Goal: Task Accomplishment & Management: Complete application form

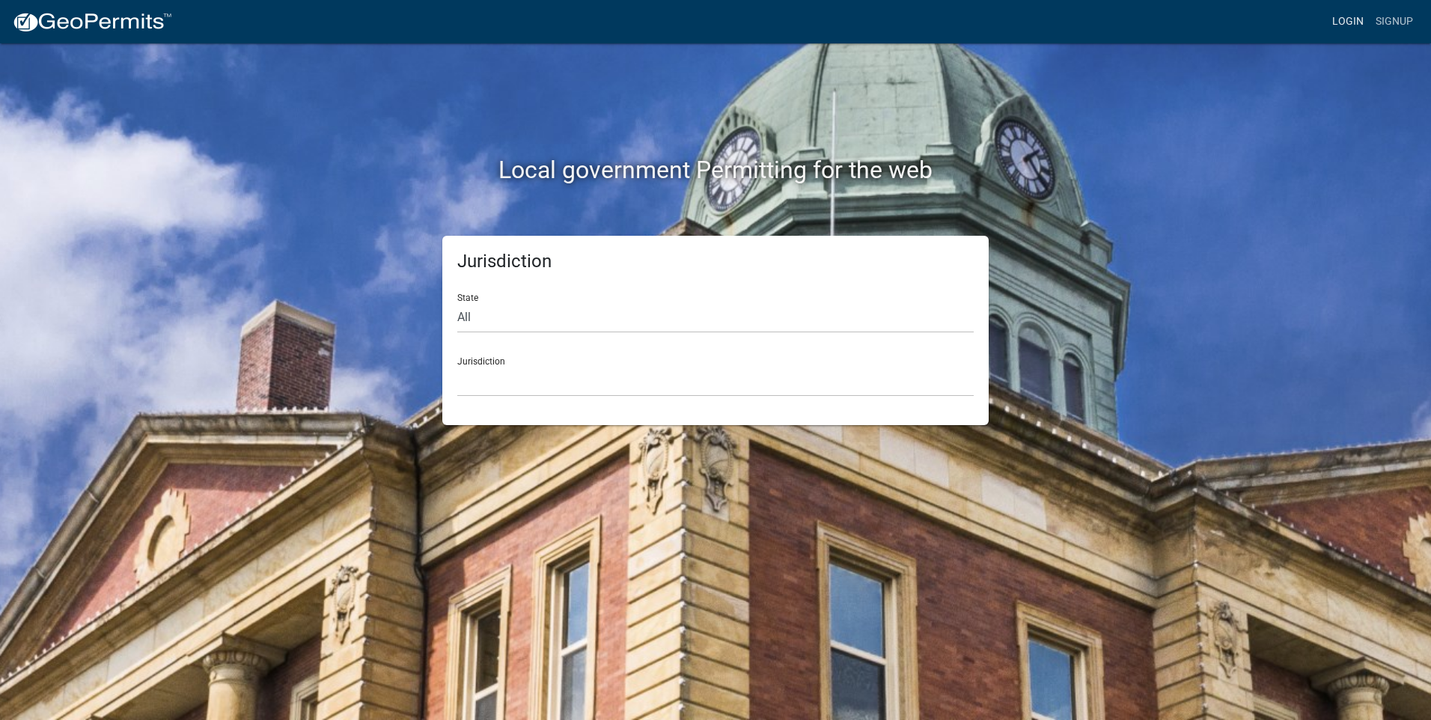
click at [1340, 16] on link "Login" at bounding box center [1348, 21] width 43 height 28
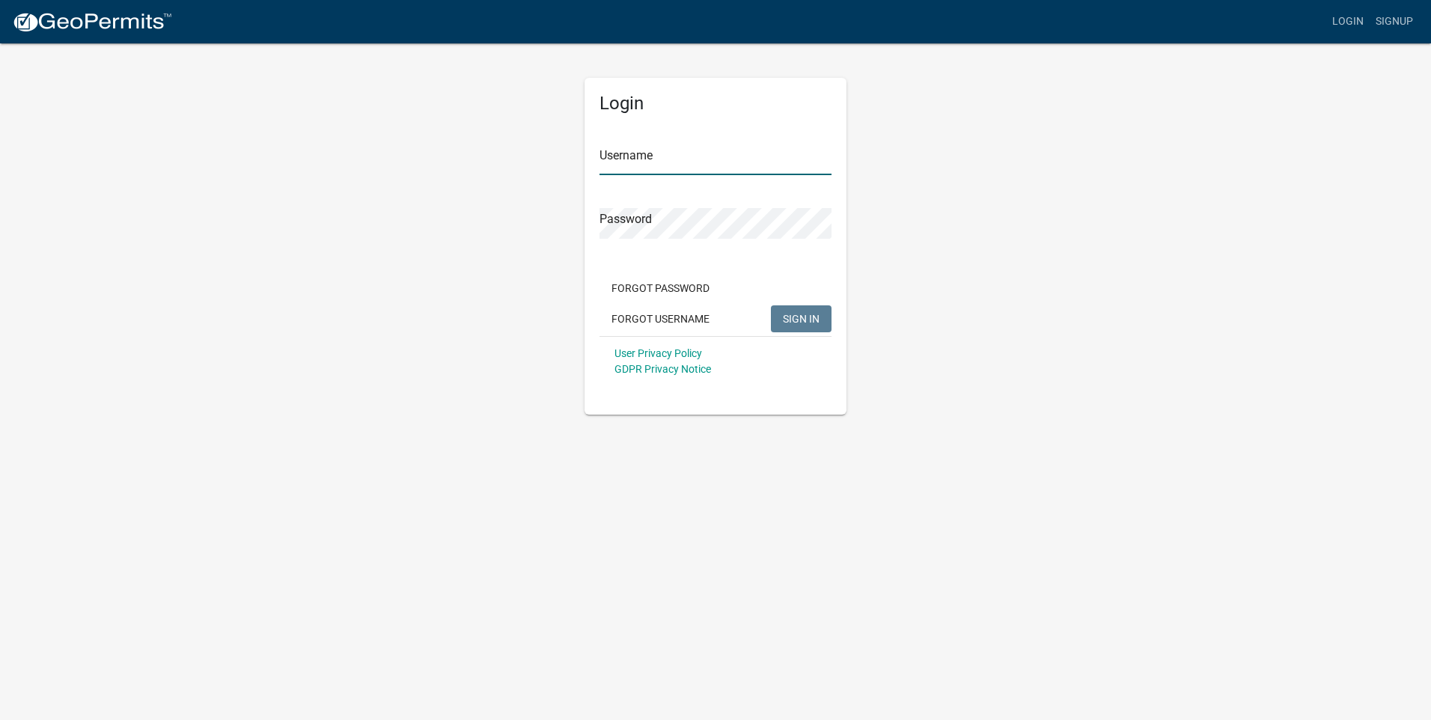
type input "danhullings"
click at [800, 317] on span "SIGN IN" at bounding box center [801, 318] width 37 height 12
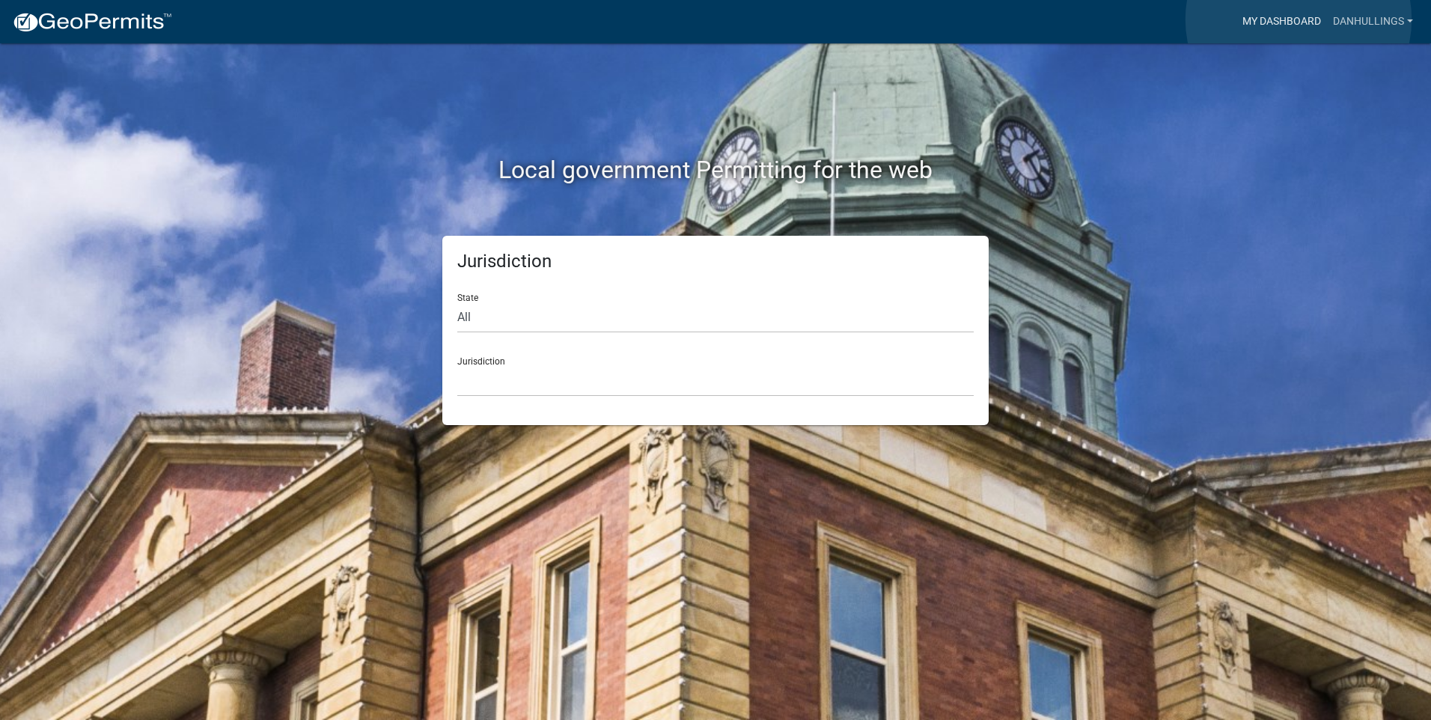
click at [1299, 19] on link "My Dashboard" at bounding box center [1282, 21] width 91 height 28
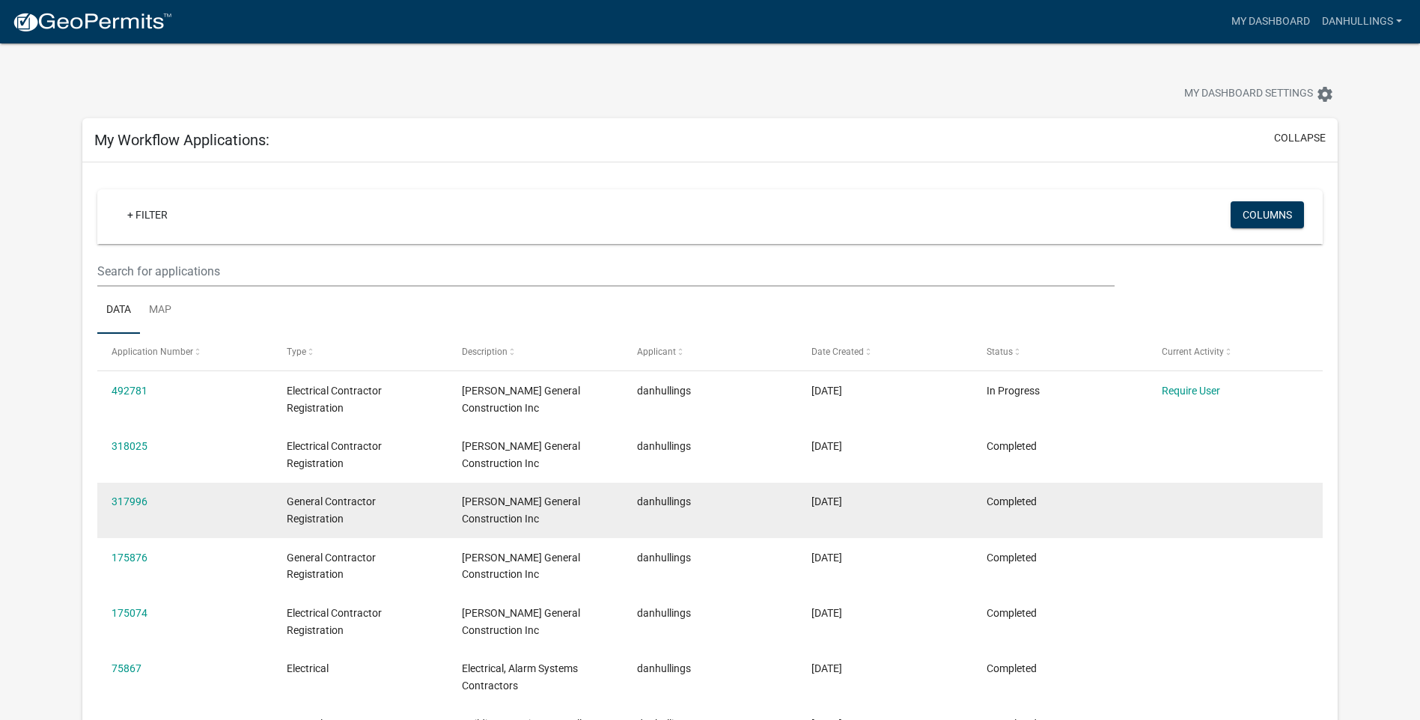
click at [830, 508] on div "[DATE]" at bounding box center [885, 501] width 146 height 17
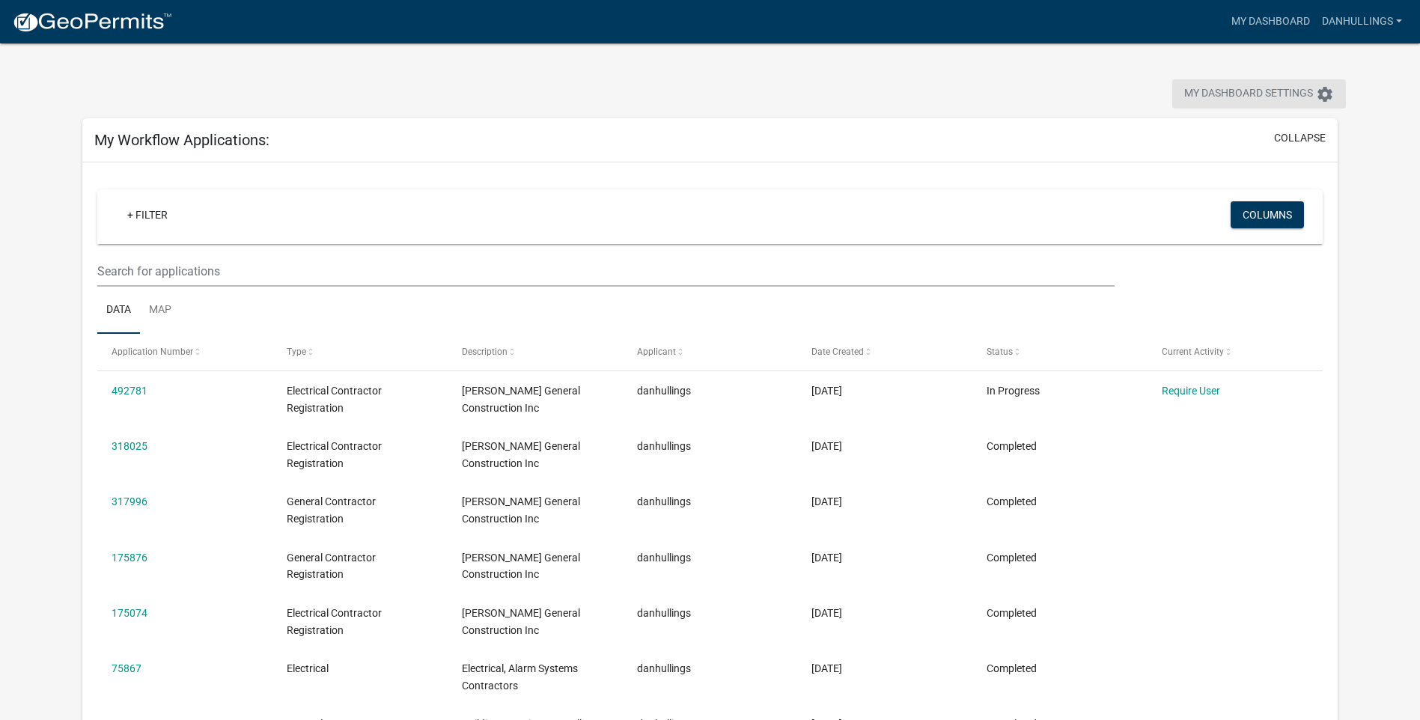
click at [1199, 90] on span "My Dashboard Settings" at bounding box center [1248, 94] width 129 height 18
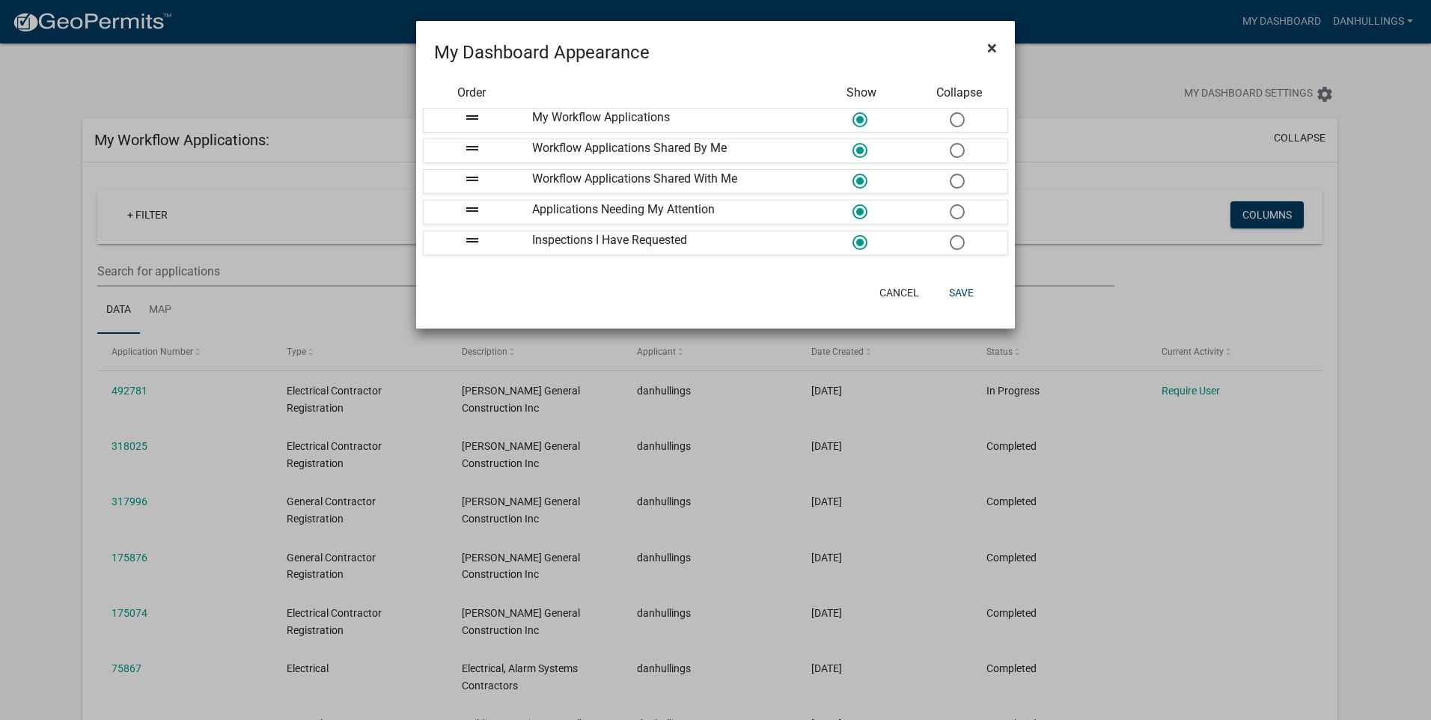
click at [995, 45] on span "×" at bounding box center [992, 47] width 10 height 21
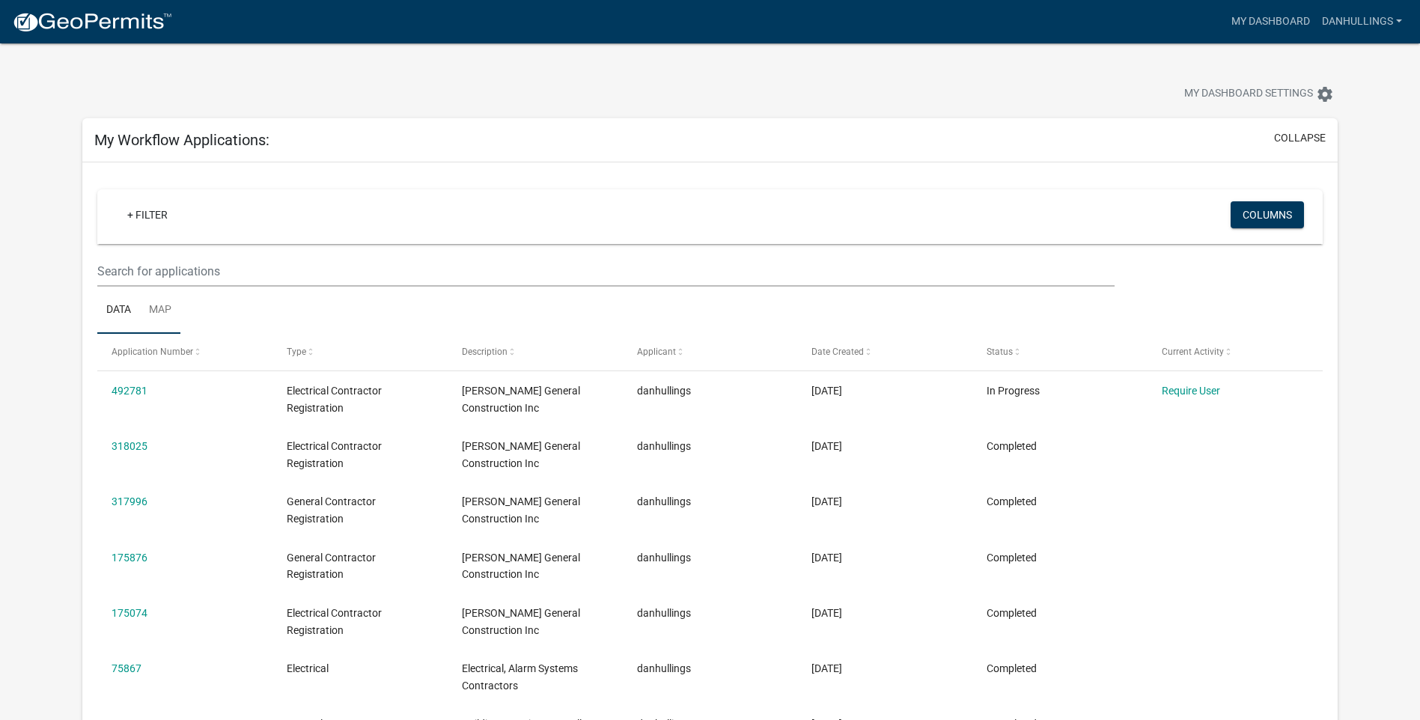
click at [156, 305] on link "Map" at bounding box center [160, 311] width 40 height 48
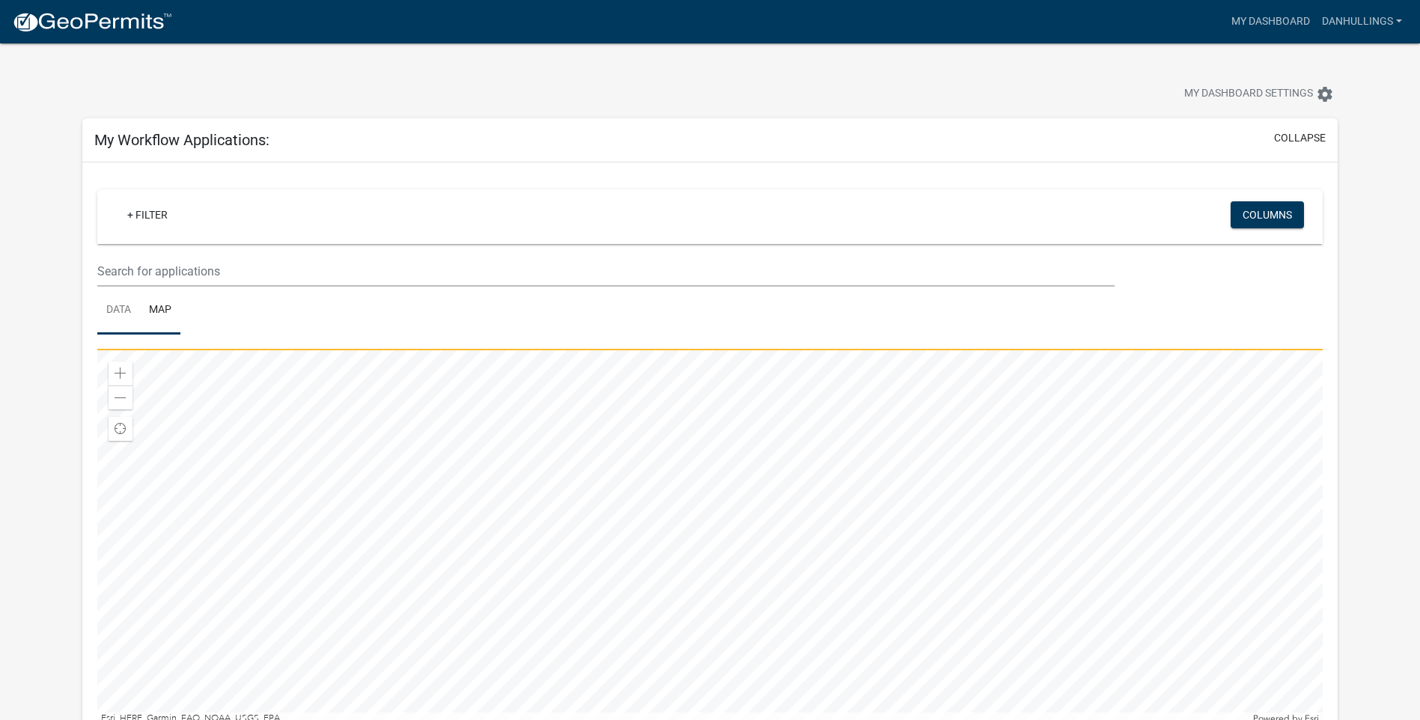
click at [115, 308] on link "Data" at bounding box center [118, 311] width 43 height 48
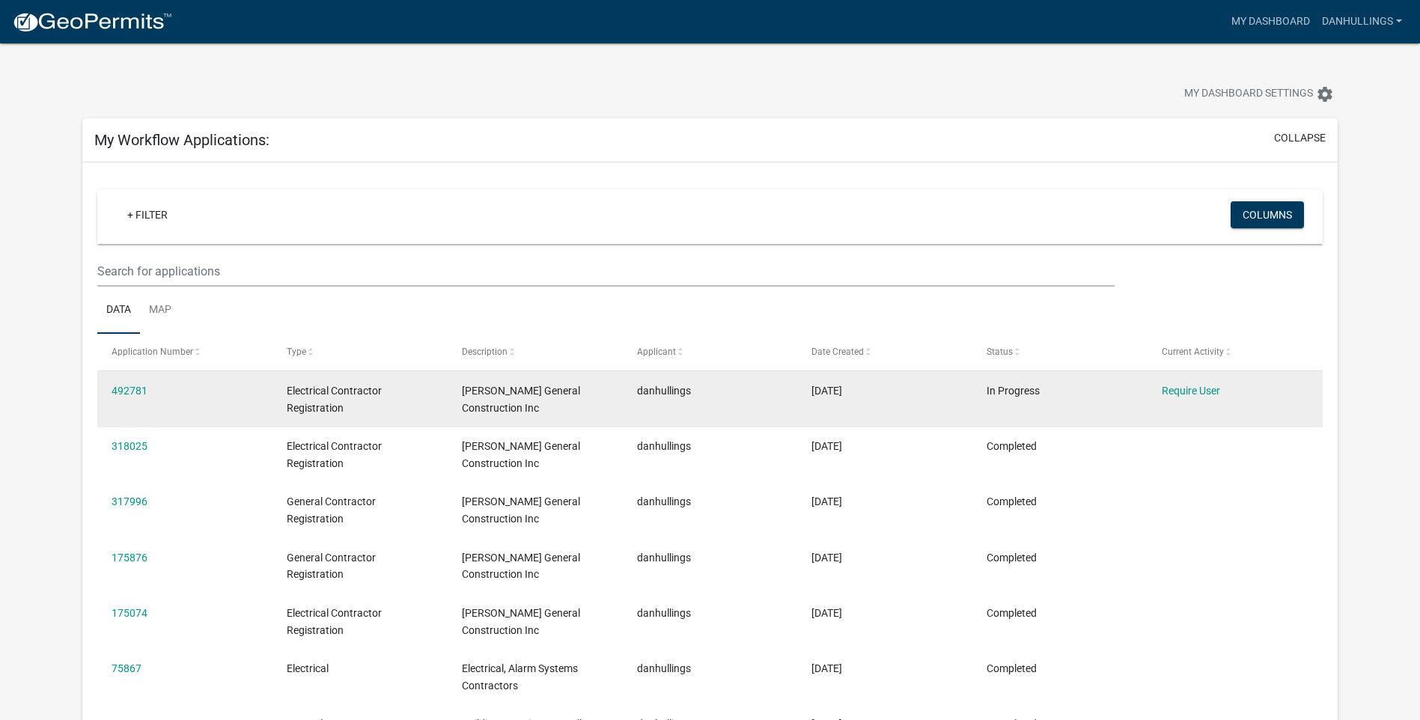
click at [511, 395] on span "[PERSON_NAME] General Construction Inc" at bounding box center [521, 399] width 118 height 29
click at [1189, 392] on link "Require User" at bounding box center [1191, 391] width 58 height 12
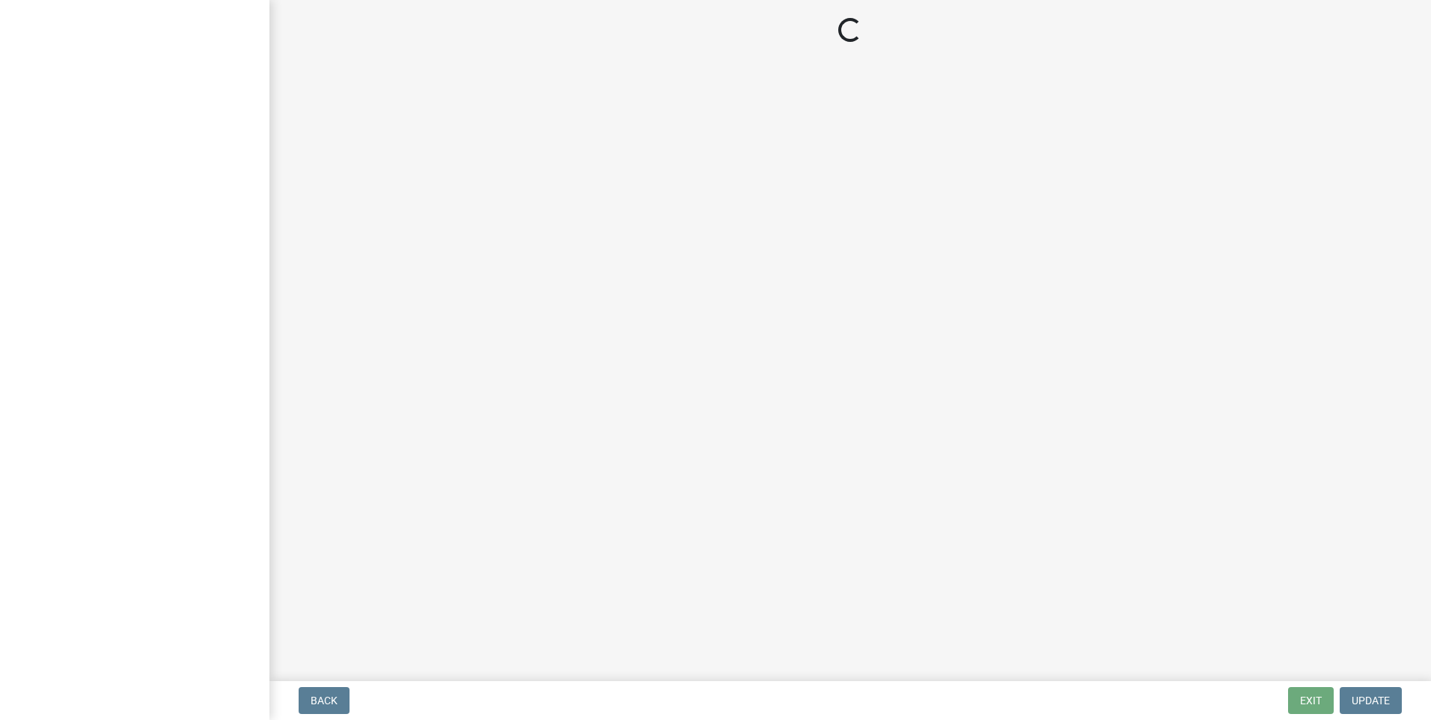
select select "IN"
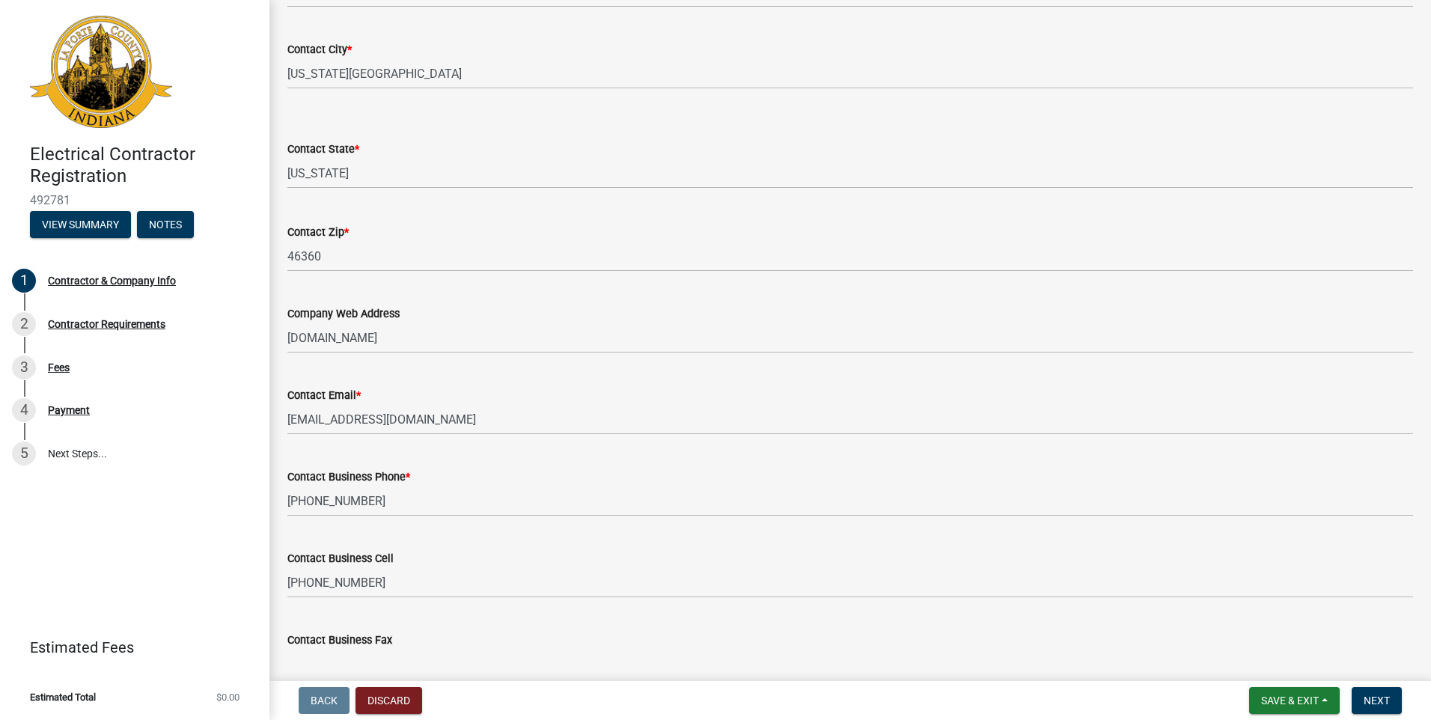
scroll to position [629, 0]
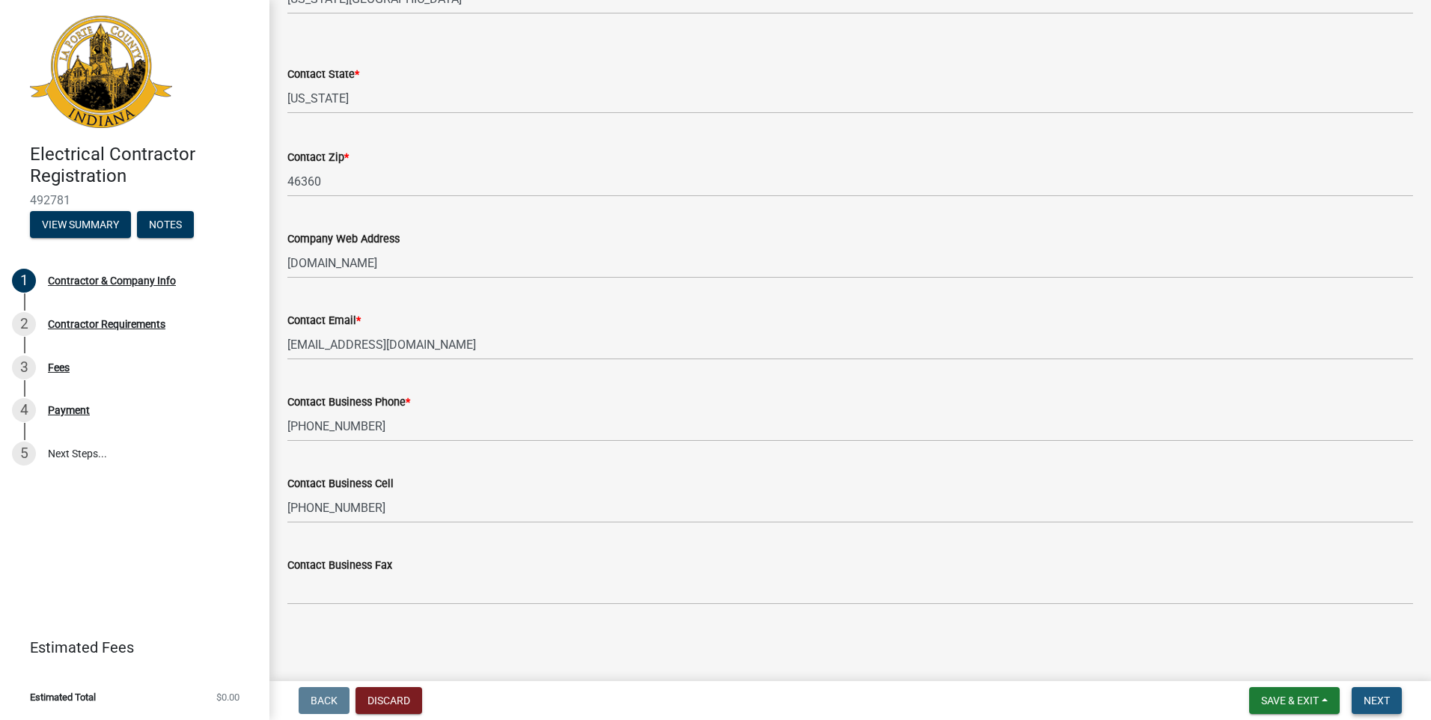
click at [1385, 700] on span "Next" at bounding box center [1377, 701] width 26 height 12
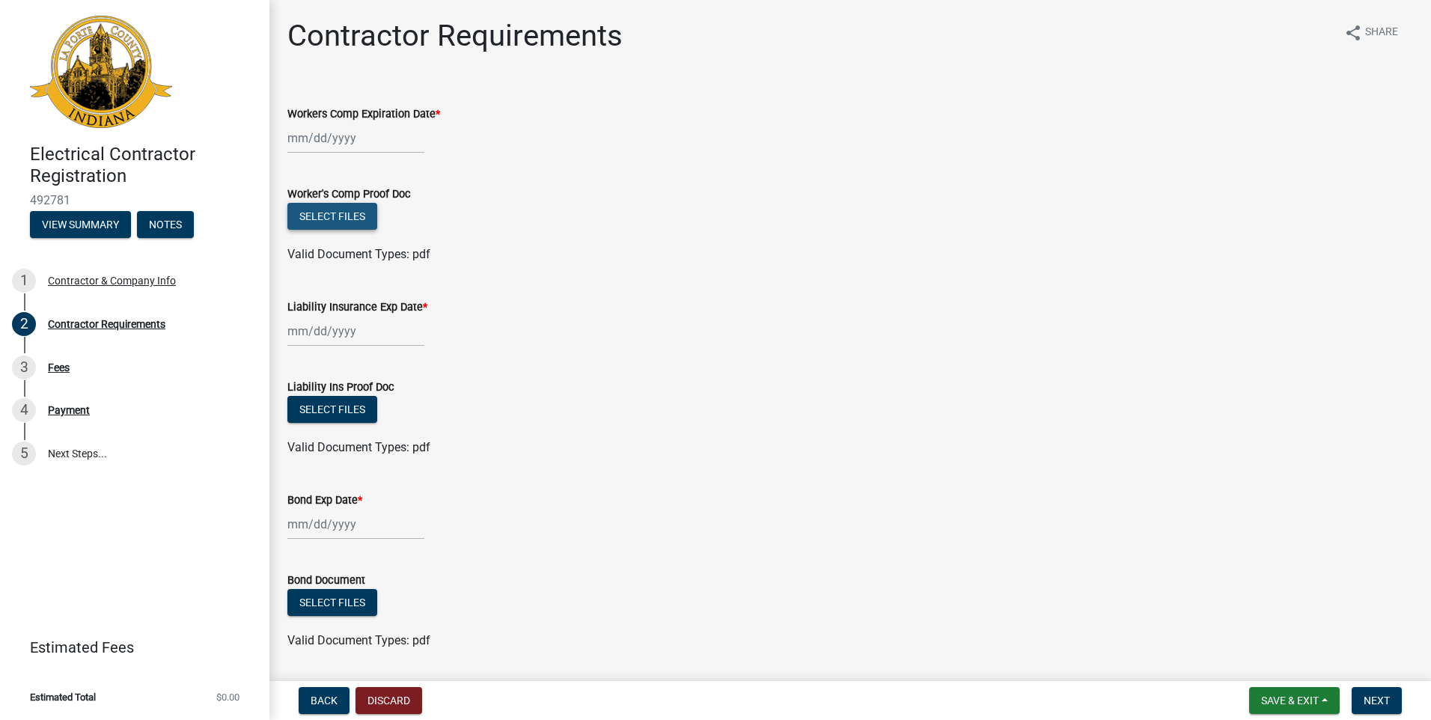
click at [335, 213] on button "Select files" at bounding box center [332, 216] width 90 height 27
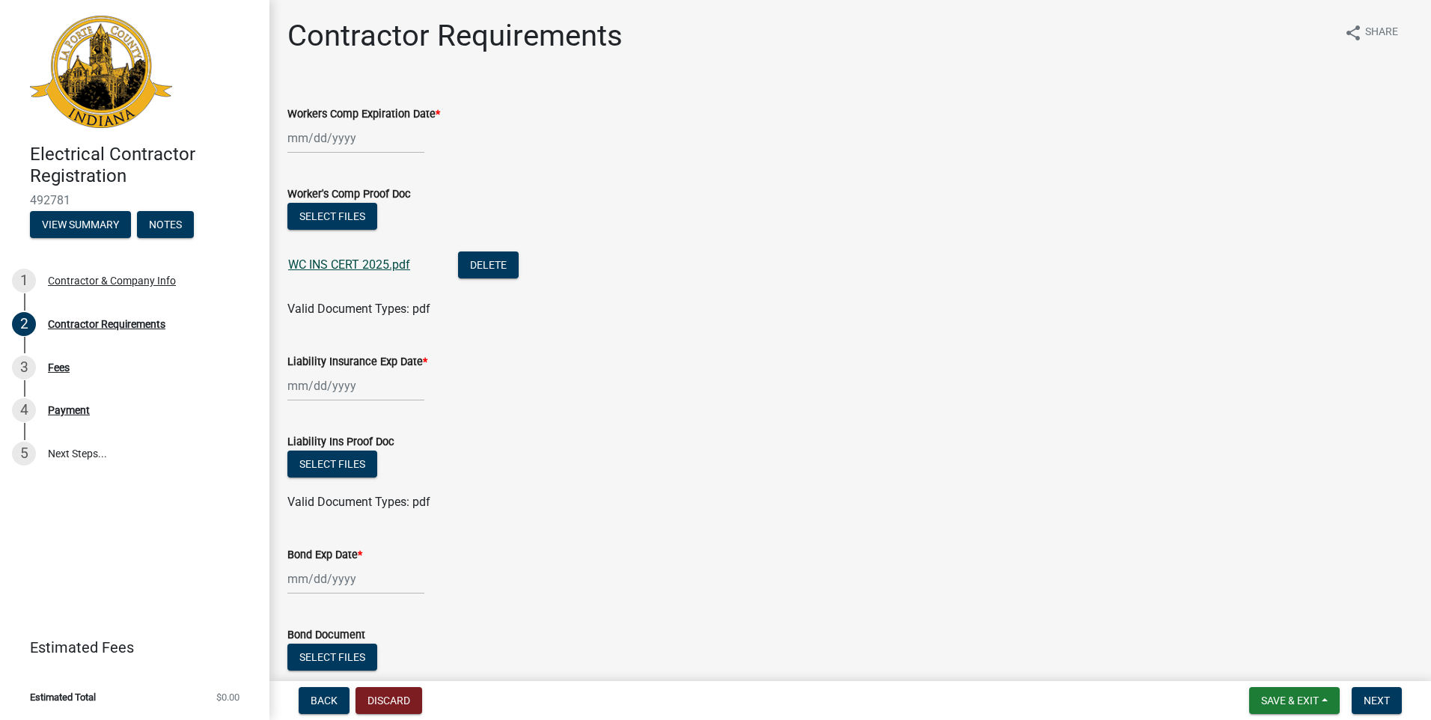
click at [383, 259] on link "WC INS CERT 2025.pdf" at bounding box center [349, 265] width 122 height 14
click at [320, 139] on div at bounding box center [355, 138] width 137 height 31
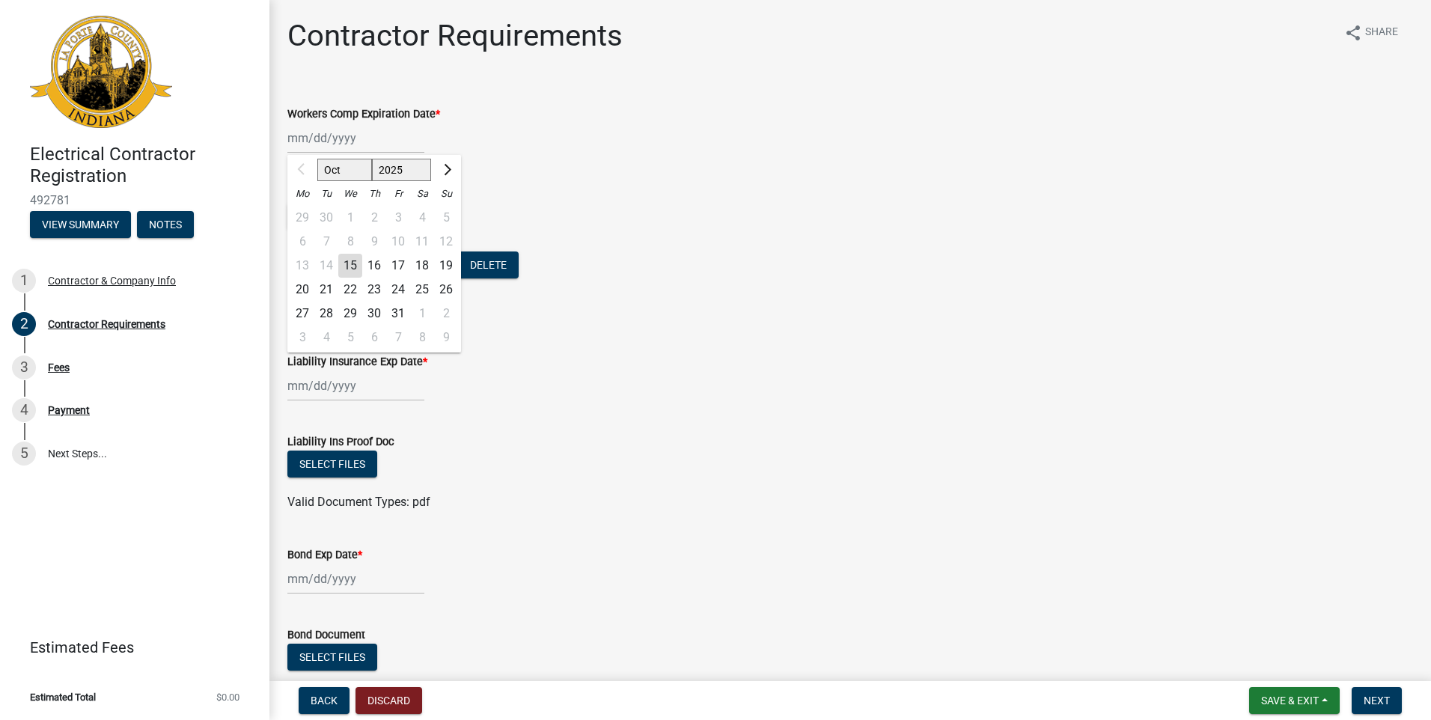
click at [405, 173] on select "2025 2026 2027 2028 2029 2030 2031 2032 2033 2034 2035 2036 2037 2038 2039 2040…" at bounding box center [402, 170] width 60 height 22
select select "2026"
click at [372, 159] on select "2025 2026 2027 2028 2029 2030 2031 2032 2033 2034 2035 2036 2037 2038 2039 2040…" at bounding box center [402, 170] width 60 height 22
click at [351, 168] on select "Jan Feb Mar Apr May Jun [DATE] Aug Sep Oct Nov Dec" at bounding box center [347, 170] width 61 height 22
select select "5"
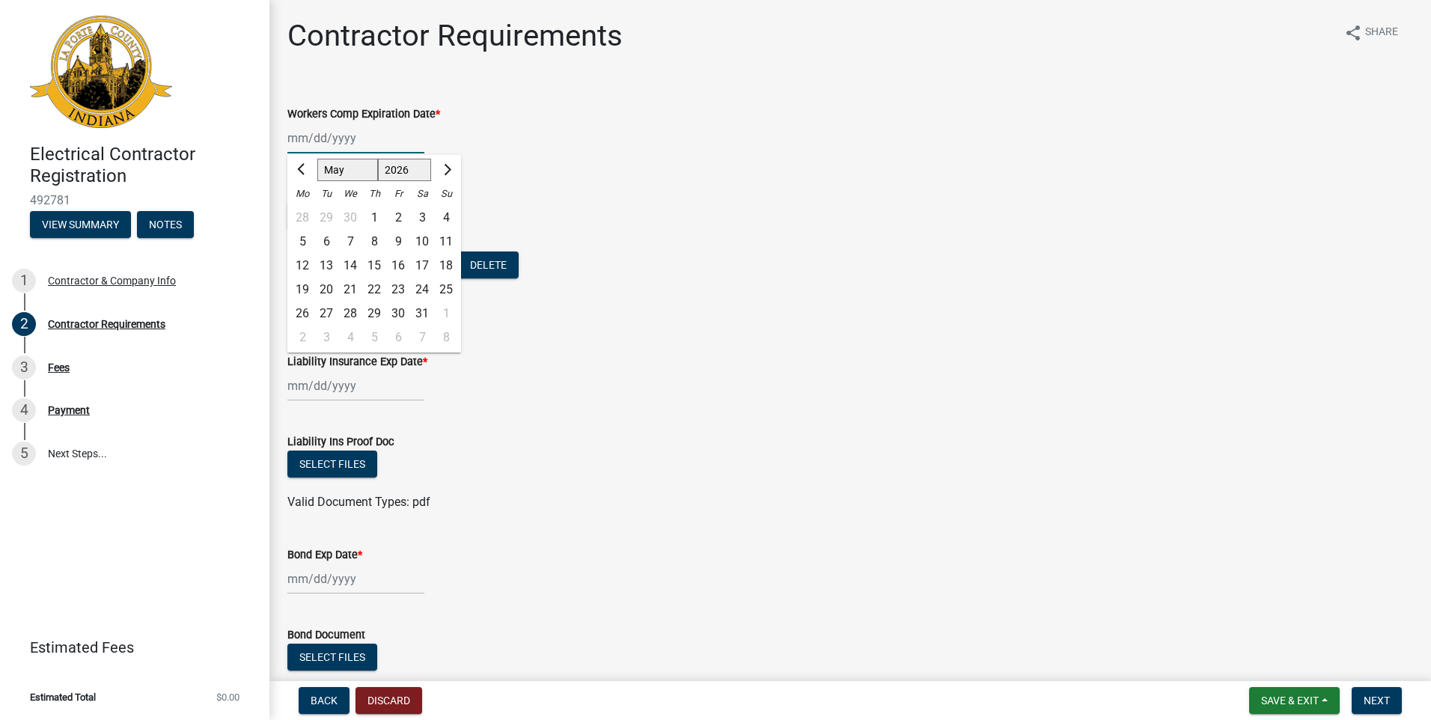
click at [317, 159] on select "Jan Feb Mar Apr May Jun [DATE] Aug Sep Oct Nov Dec" at bounding box center [347, 170] width 61 height 22
click at [373, 311] on div "28" at bounding box center [374, 314] width 24 height 24
type input "[DATE]"
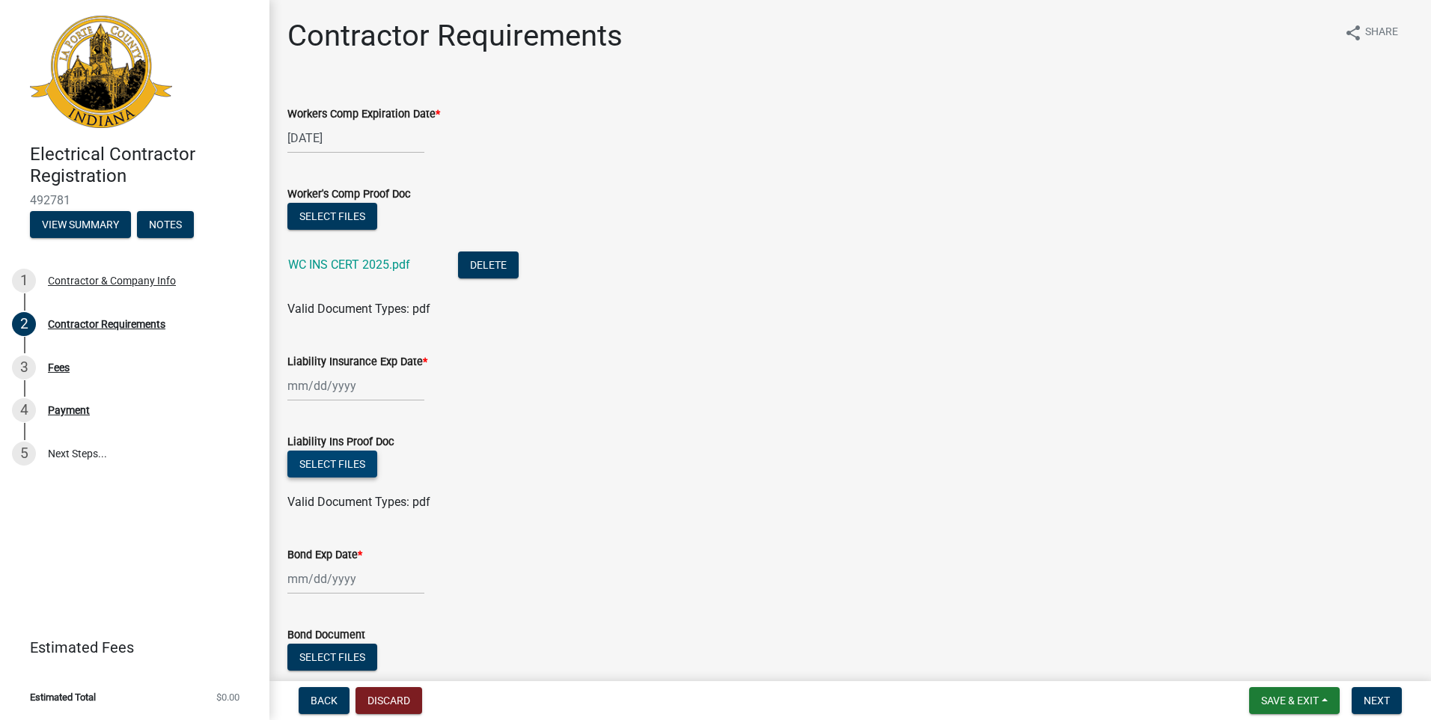
click at [329, 469] on button "Select files" at bounding box center [332, 464] width 90 height 27
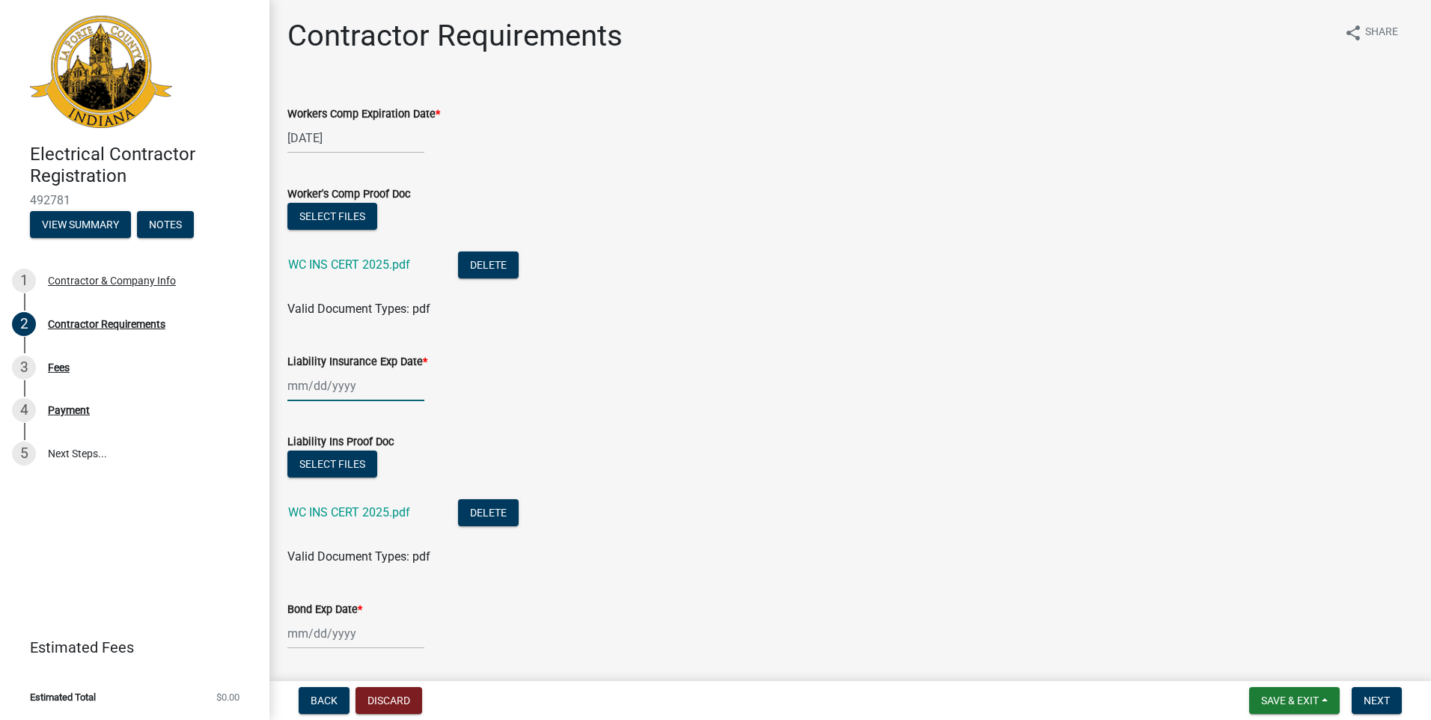
click at [368, 391] on div at bounding box center [355, 386] width 137 height 31
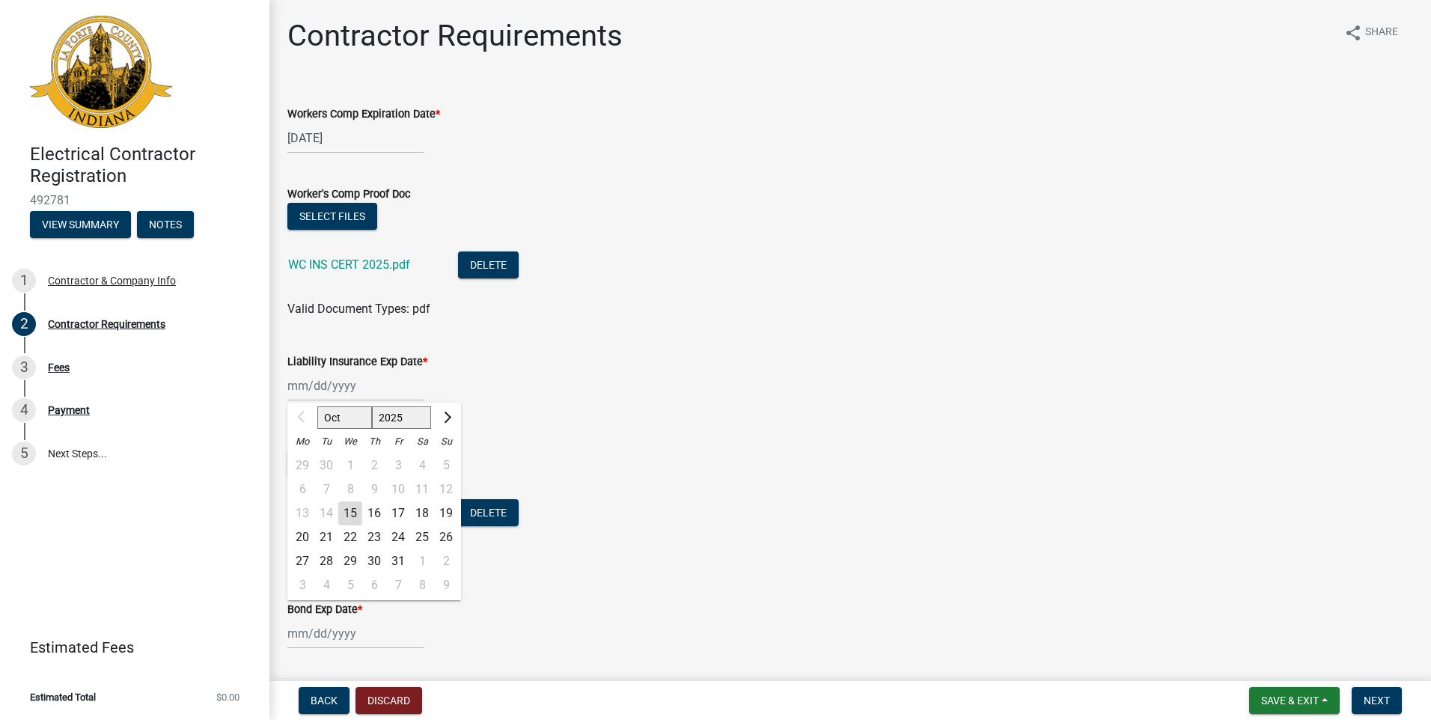
click at [399, 414] on select "2025 2026 2027 2028 2029 2030 2031 2032 2033 2034 2035 2036 2037 2038 2039 2040…" at bounding box center [402, 418] width 60 height 22
select select "2026"
click at [372, 407] on select "2025 2026 2027 2028 2029 2030 2031 2032 2033 2034 2035 2036 2037 2038 2039 2040…" at bounding box center [402, 418] width 60 height 22
click at [344, 416] on select "Jan Feb Mar Apr May Jun [DATE] Aug Sep Oct Nov Dec" at bounding box center [347, 418] width 61 height 22
select select "1"
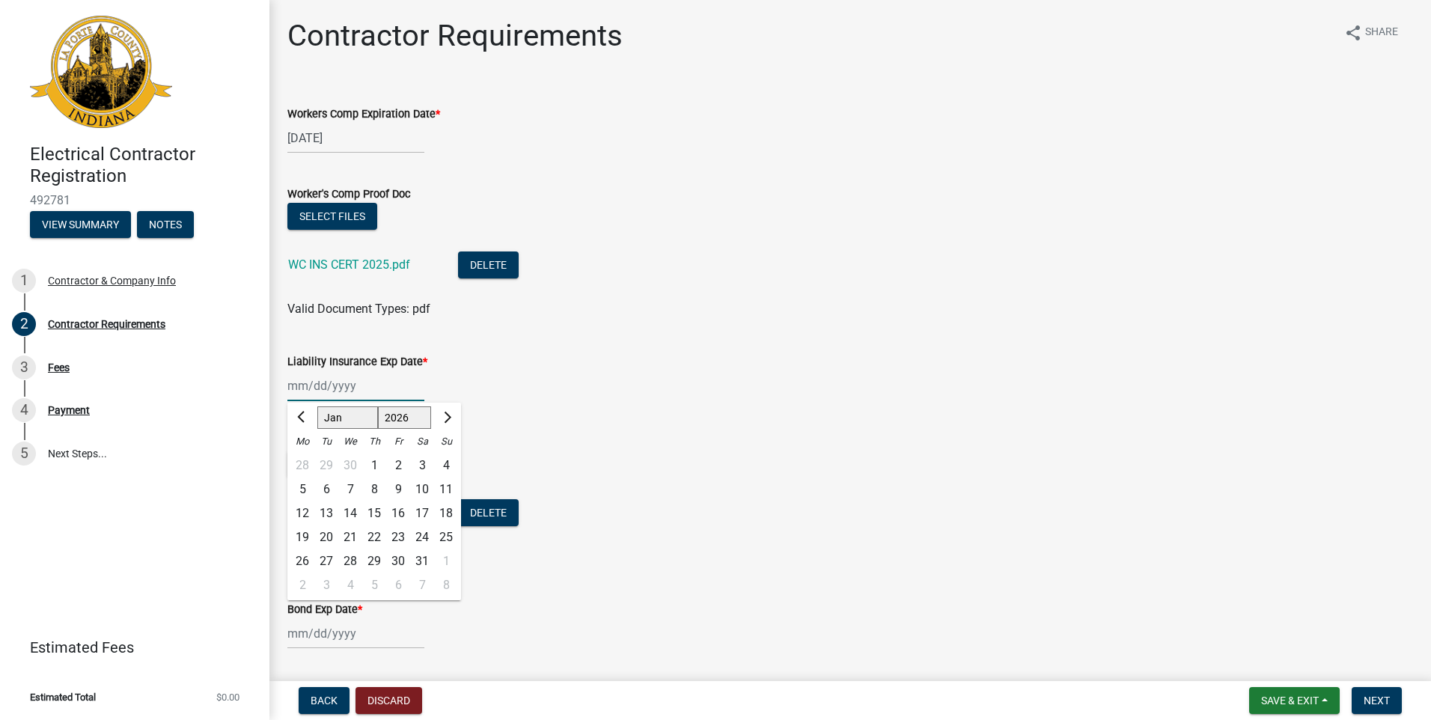
click at [317, 407] on select "Jan Feb Mar Apr May Jun [DATE] Aug Sep Oct Nov Dec" at bounding box center [347, 418] width 61 height 22
click at [304, 484] on div "5" at bounding box center [302, 490] width 24 height 24
type input "[DATE]"
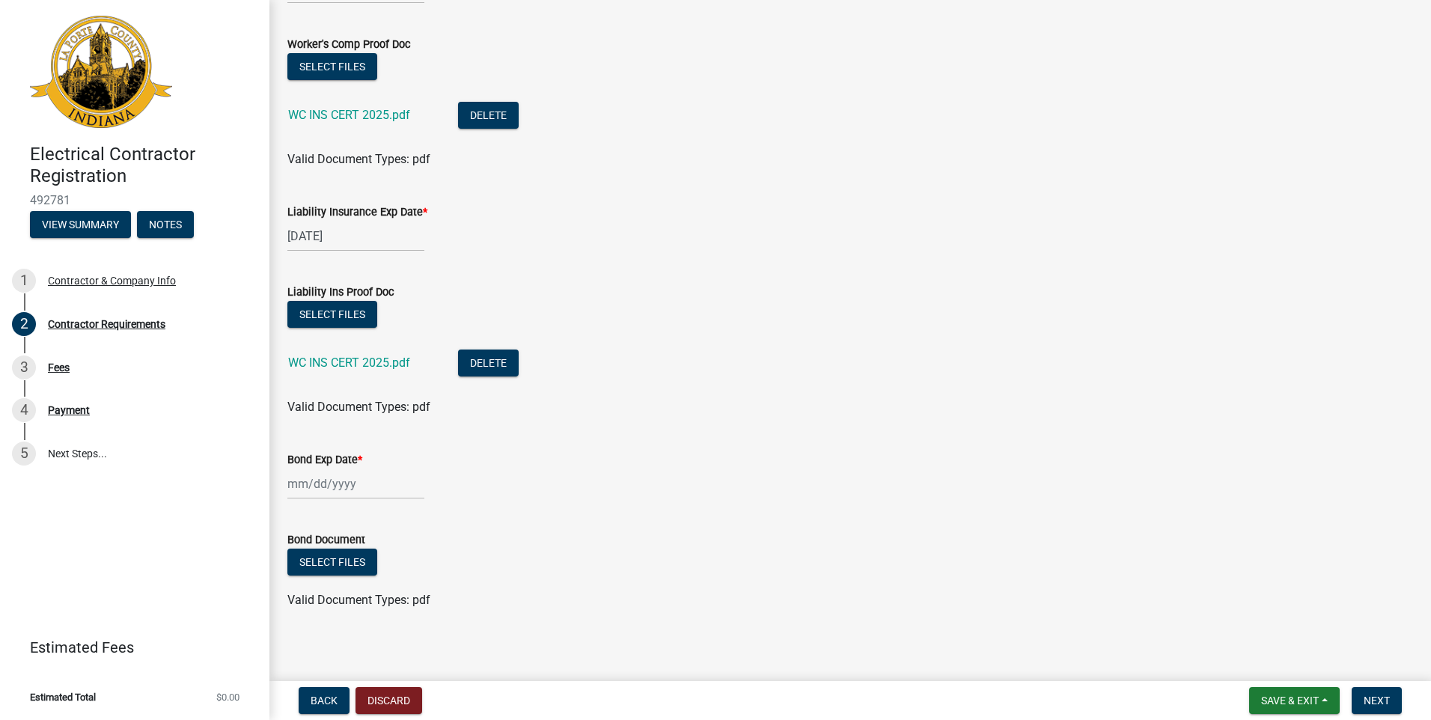
scroll to position [156, 0]
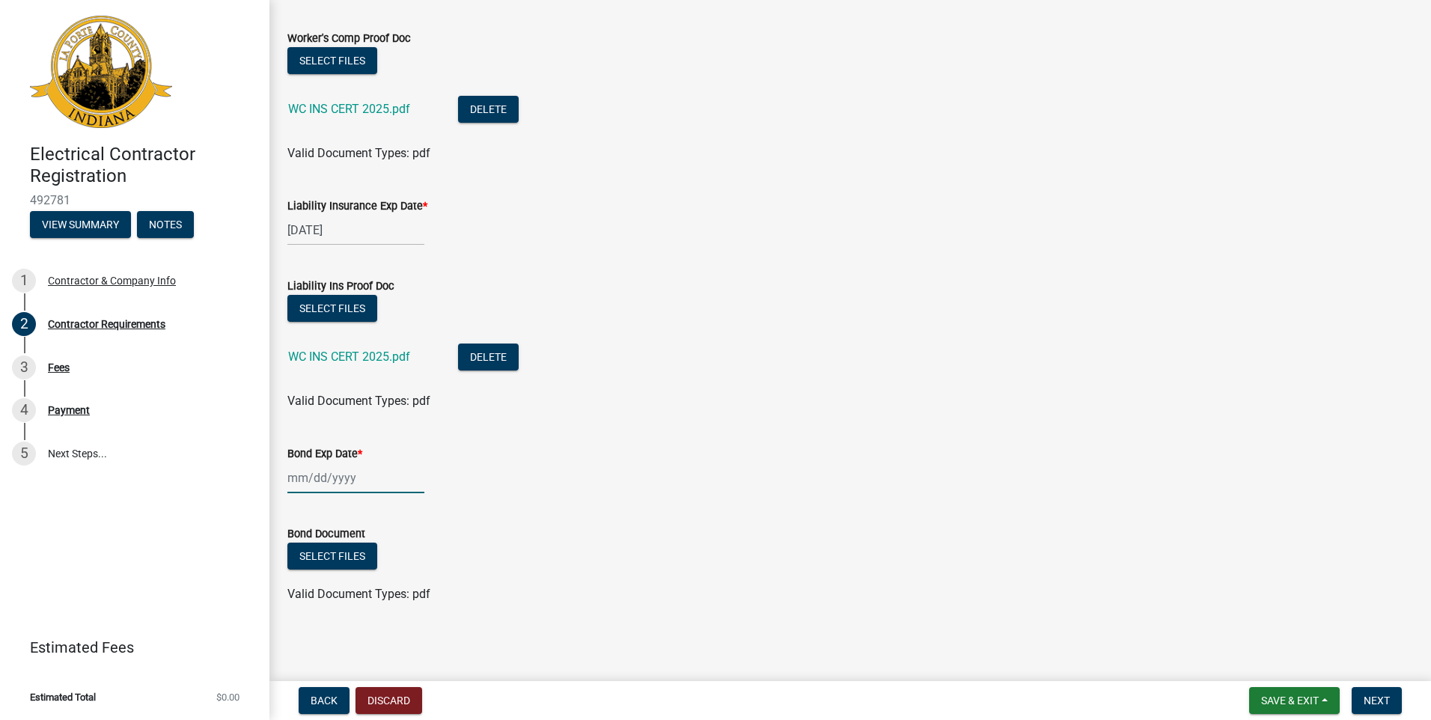
click at [305, 477] on div at bounding box center [355, 478] width 137 height 31
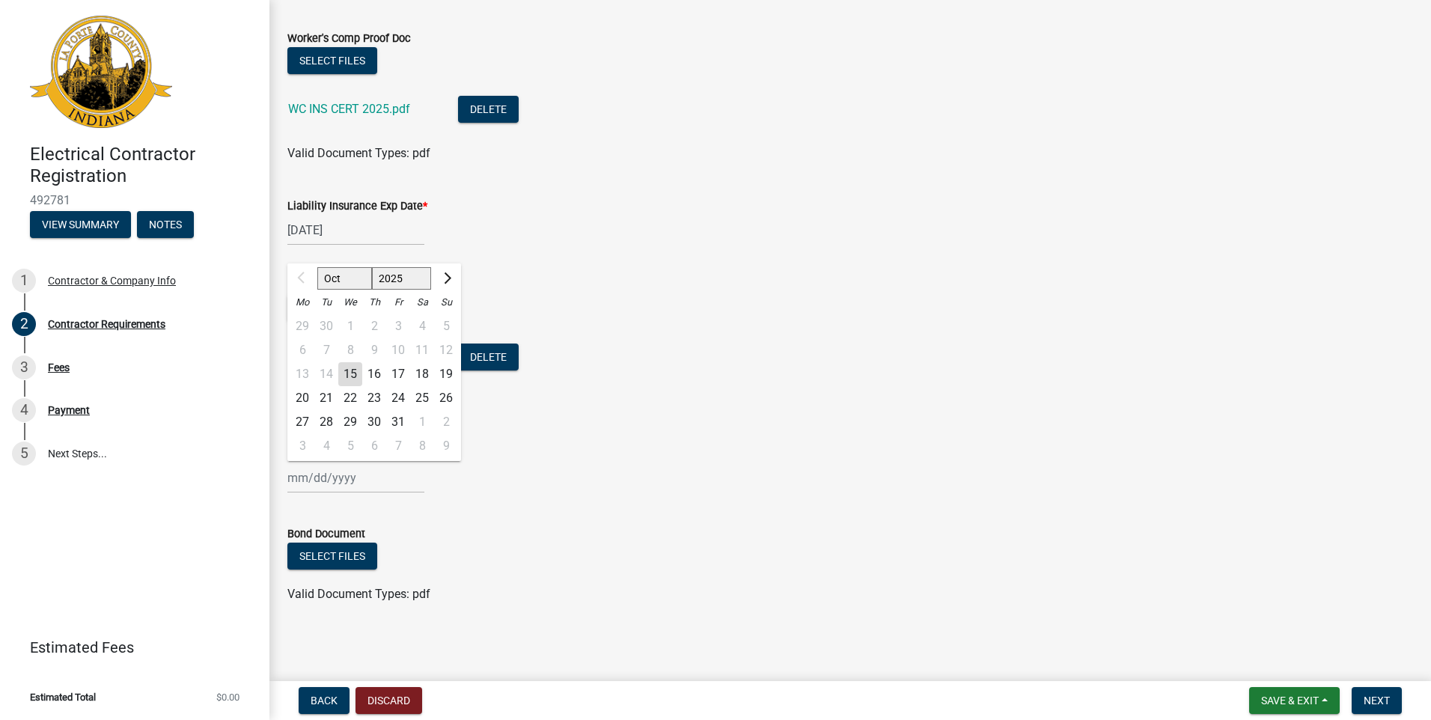
click at [444, 371] on div "19" at bounding box center [446, 374] width 24 height 24
type input "[DATE]"
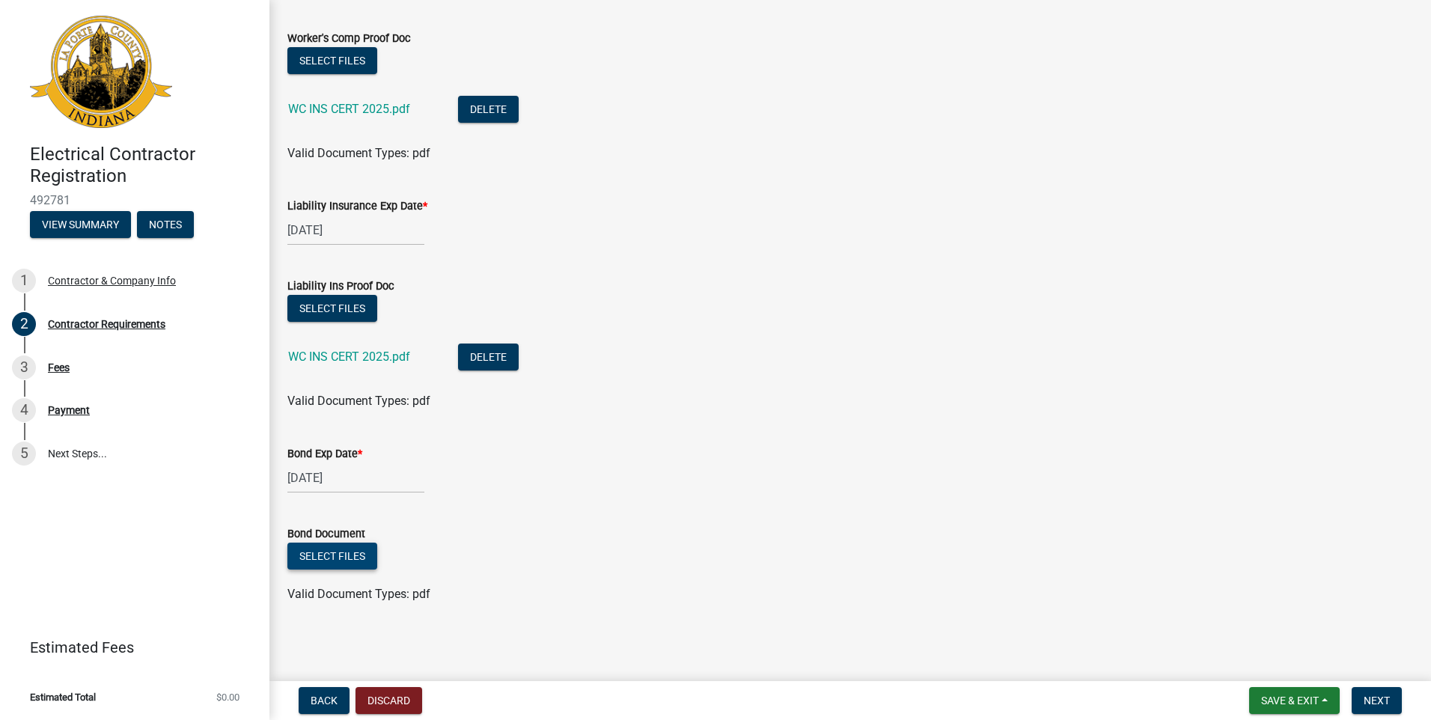
click at [348, 560] on button "Select files" at bounding box center [332, 556] width 90 height 27
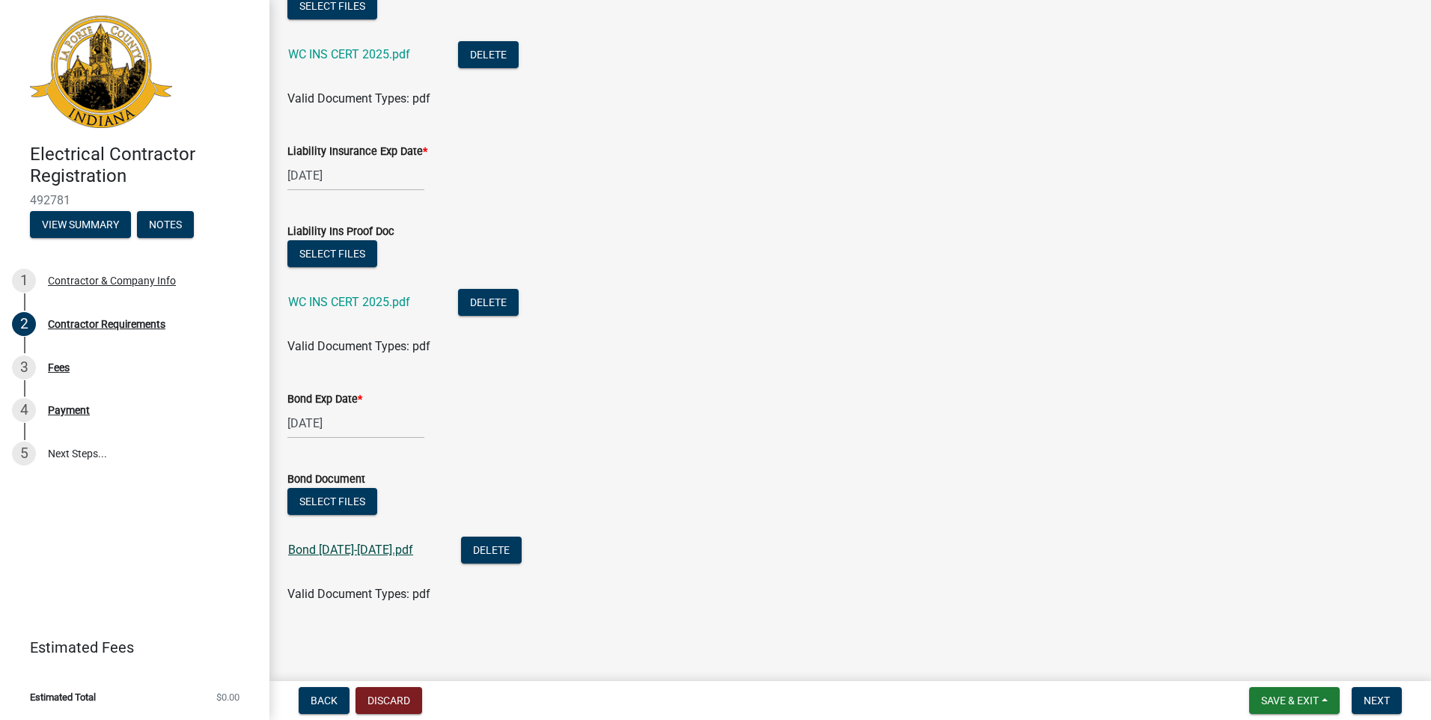
click at [380, 552] on link "Bond [DATE]-[DATE].pdf" at bounding box center [350, 550] width 125 height 14
click at [1293, 700] on span "Save & Exit" at bounding box center [1290, 701] width 58 height 12
click at [1253, 625] on button "Save" at bounding box center [1280, 626] width 120 height 36
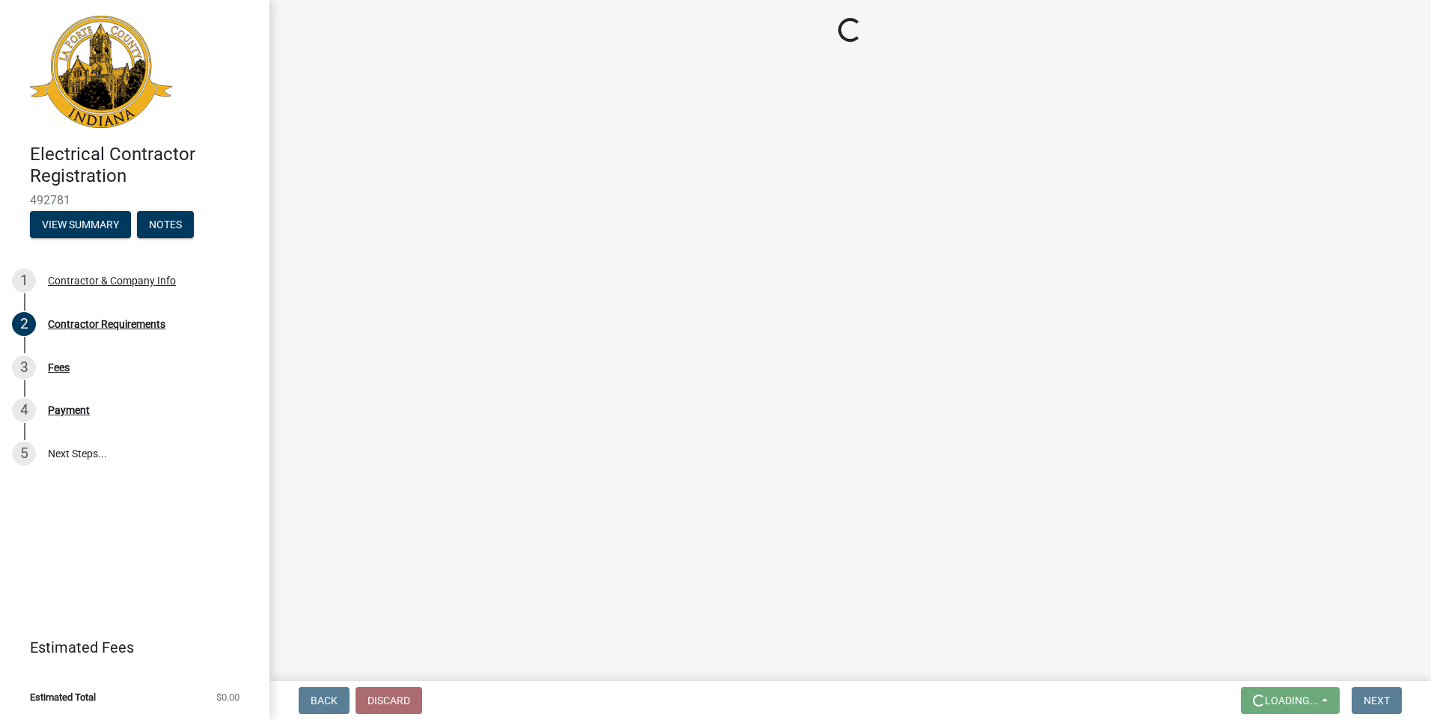
scroll to position [0, 0]
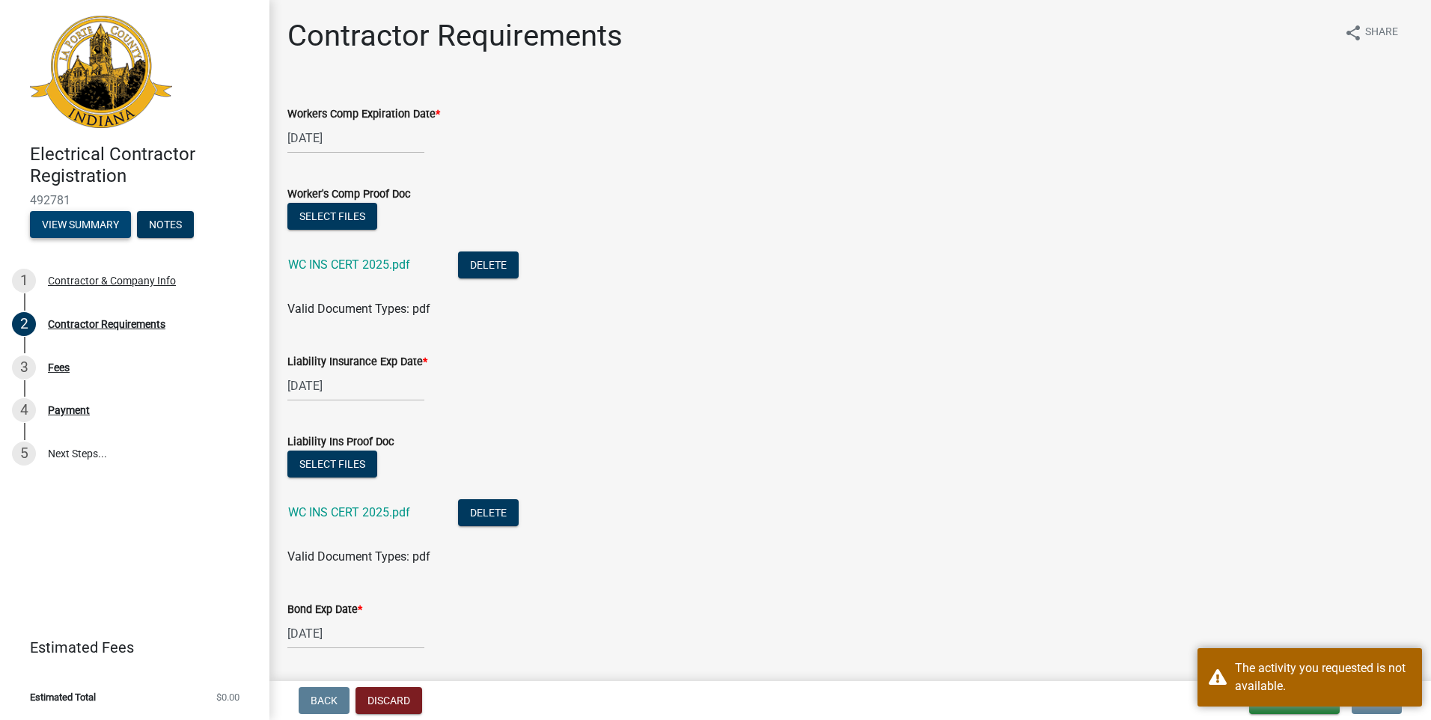
click at [52, 224] on button "View Summary" at bounding box center [80, 224] width 101 height 27
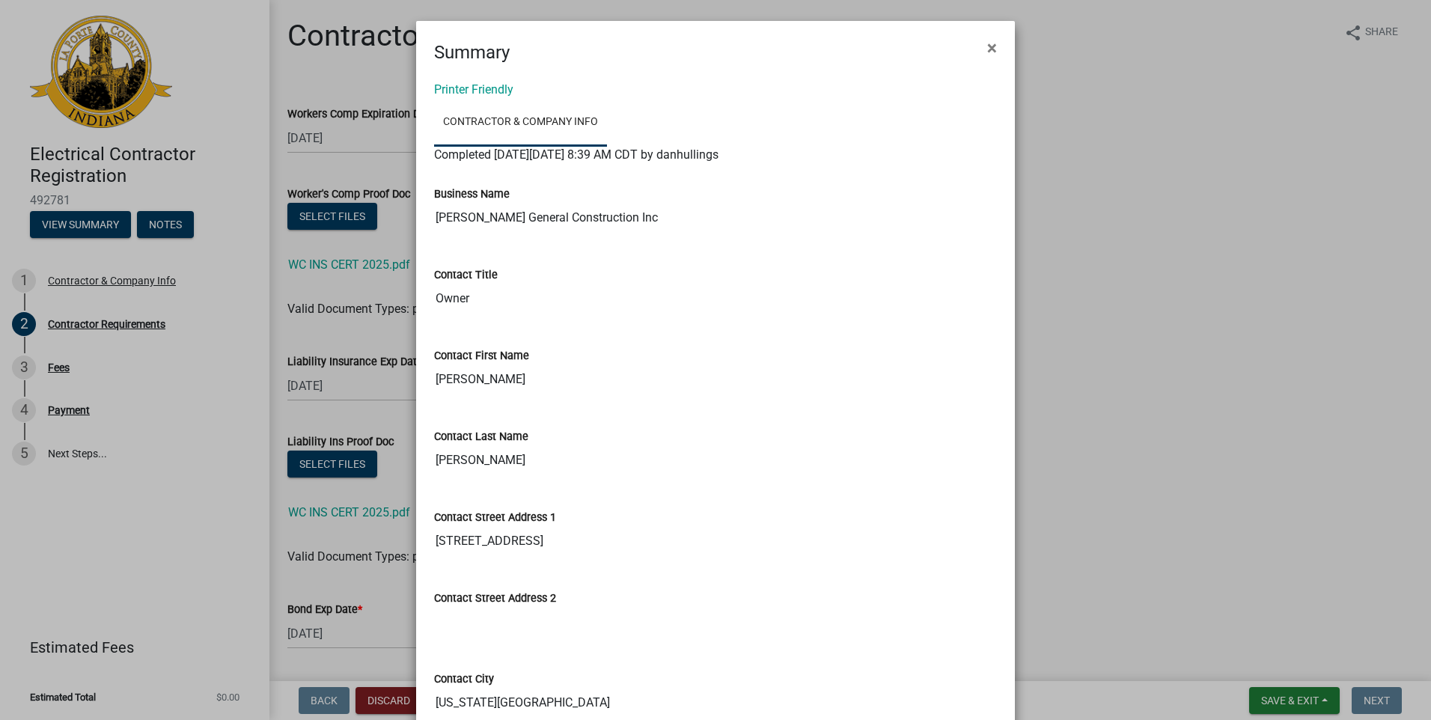
click at [987, 49] on span "×" at bounding box center [992, 47] width 10 height 21
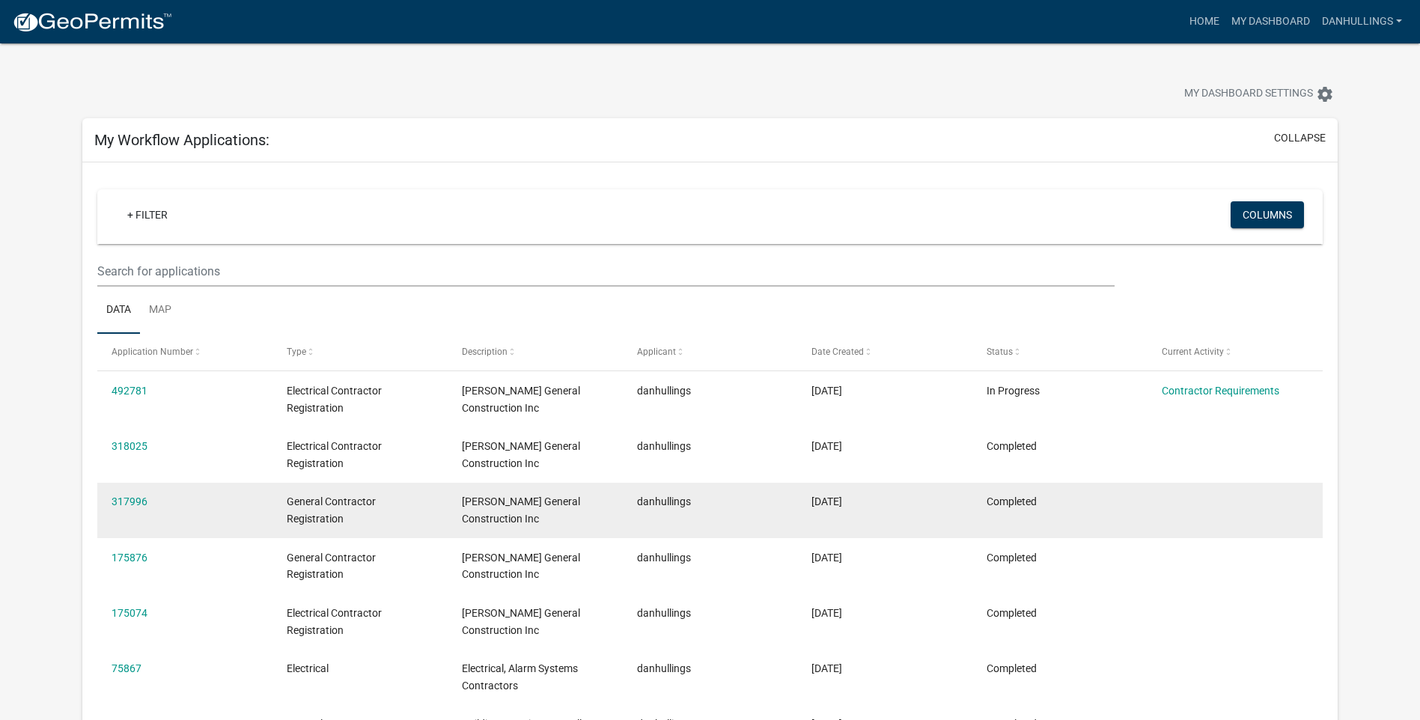
click at [490, 514] on span "[PERSON_NAME] General Construction Inc" at bounding box center [521, 510] width 118 height 29
click at [118, 500] on link "317996" at bounding box center [130, 502] width 36 height 12
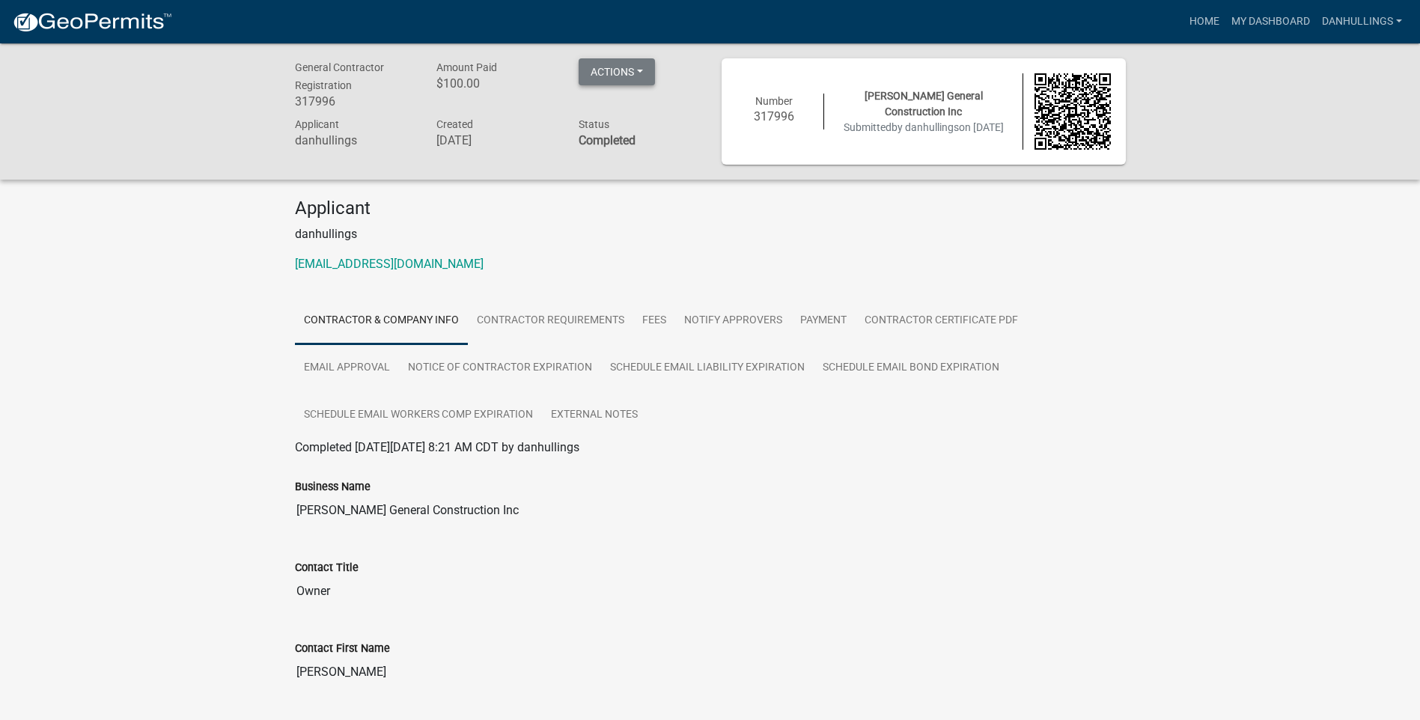
click at [624, 65] on button "Actions" at bounding box center [617, 71] width 76 height 27
click at [669, 208] on h4 "Applicant" at bounding box center [710, 209] width 831 height 22
click at [1240, 20] on link "My Dashboard" at bounding box center [1271, 21] width 91 height 28
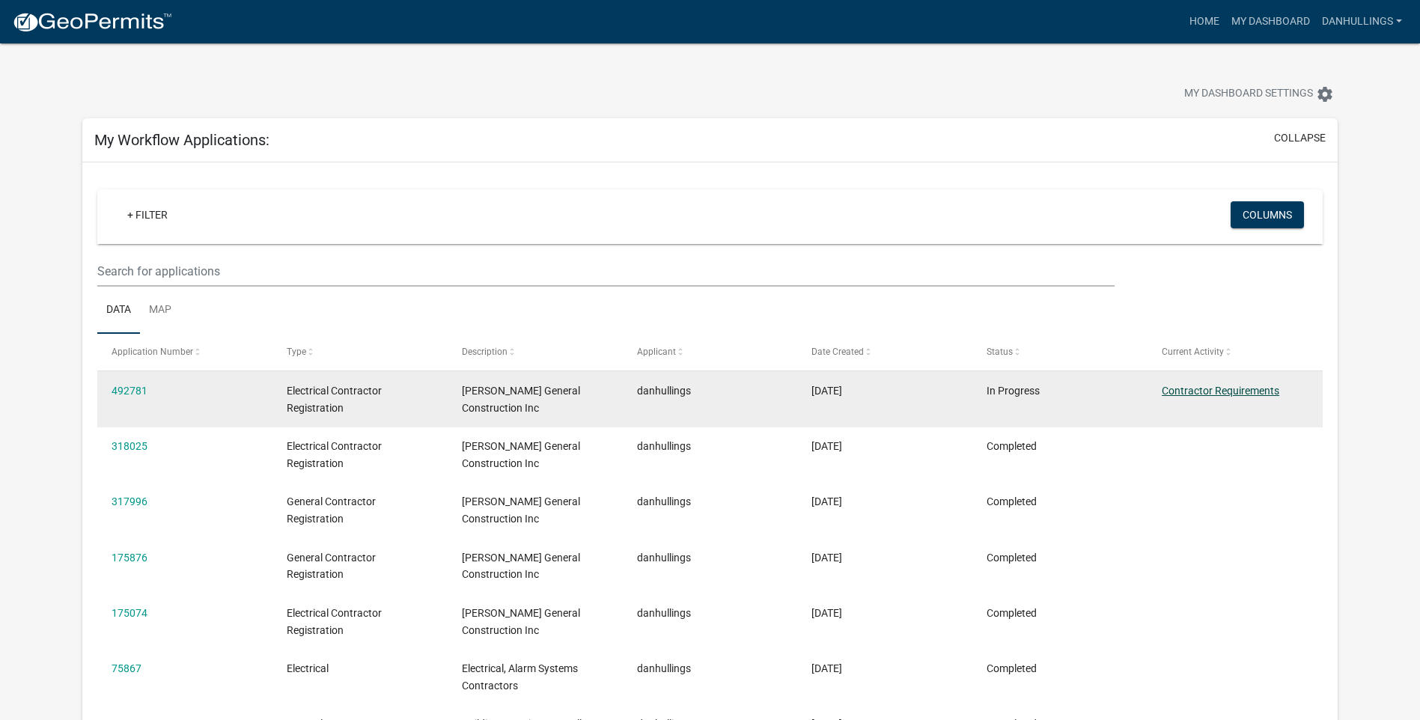
click at [1190, 388] on link "Contractor Requirements" at bounding box center [1221, 391] width 118 height 12
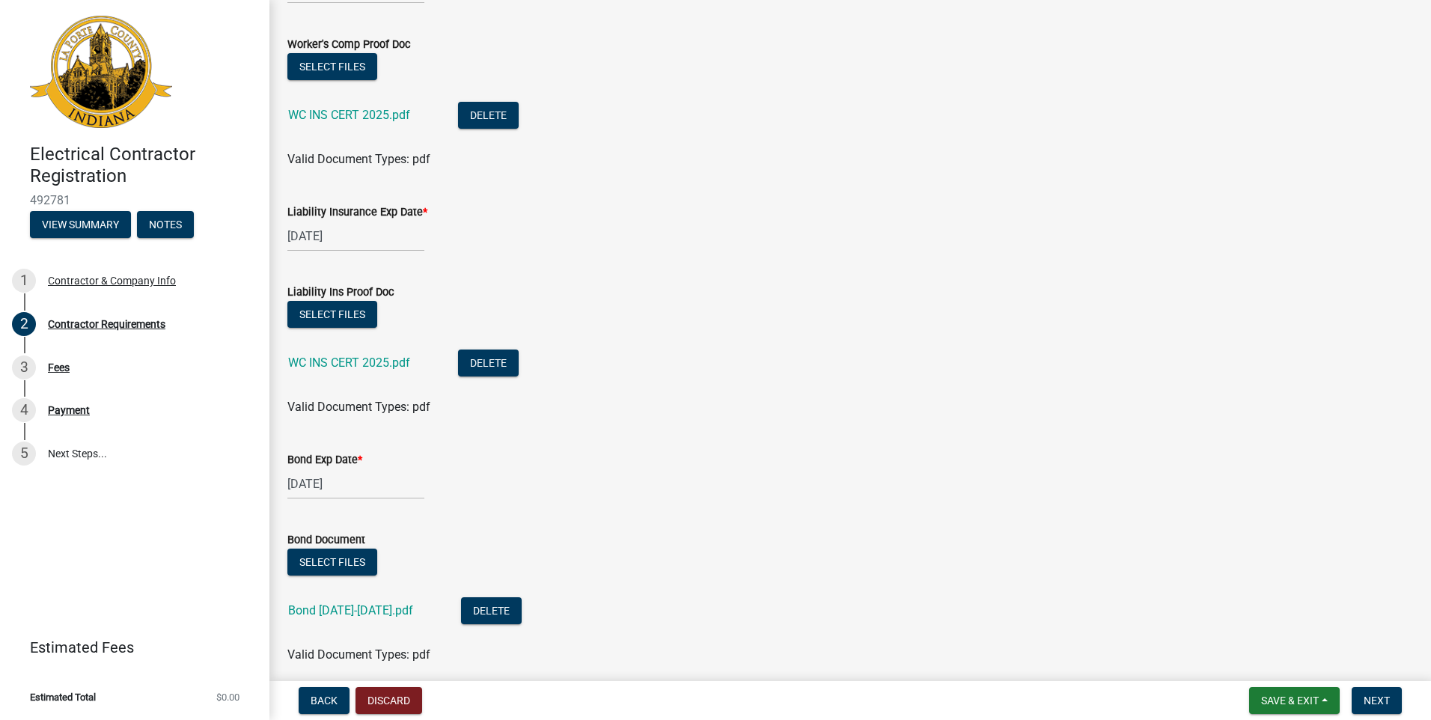
scroll to position [210, 0]
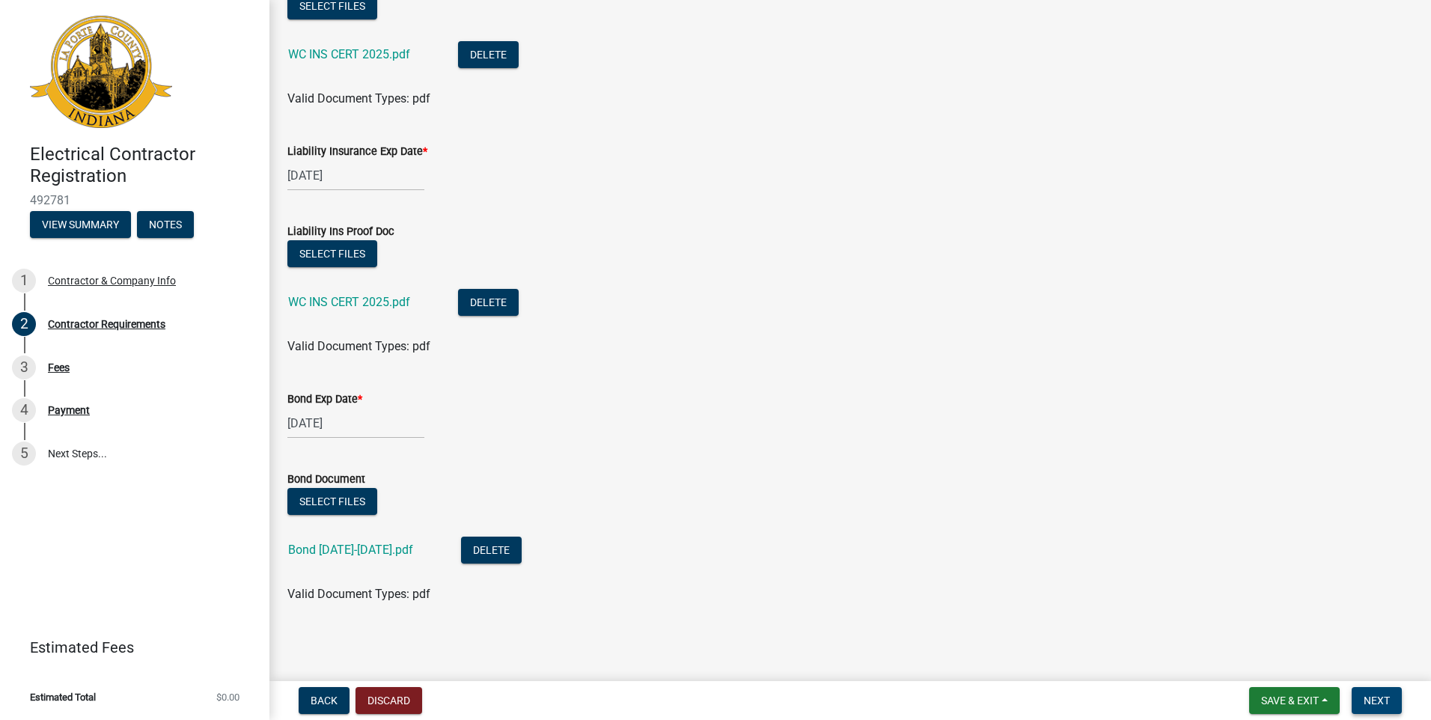
click at [1385, 710] on button "Next" at bounding box center [1377, 700] width 50 height 27
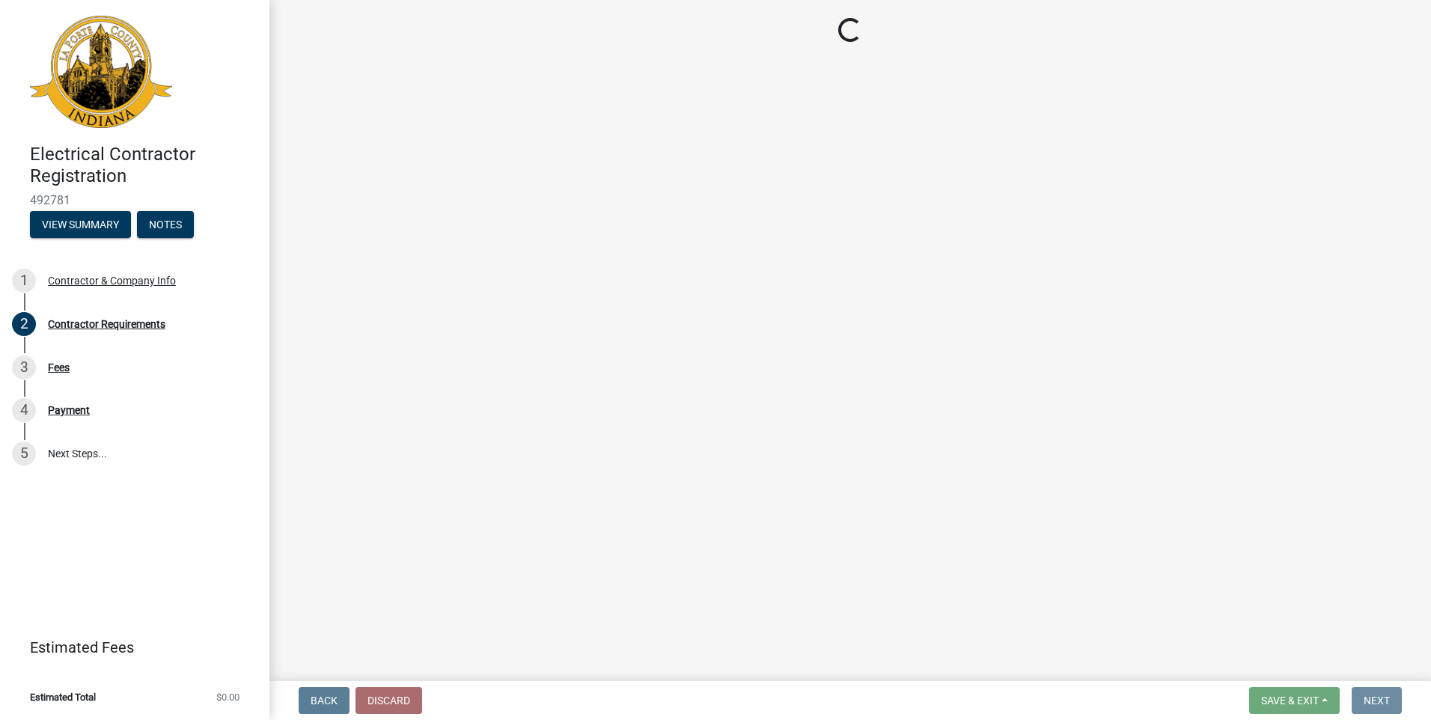
scroll to position [0, 0]
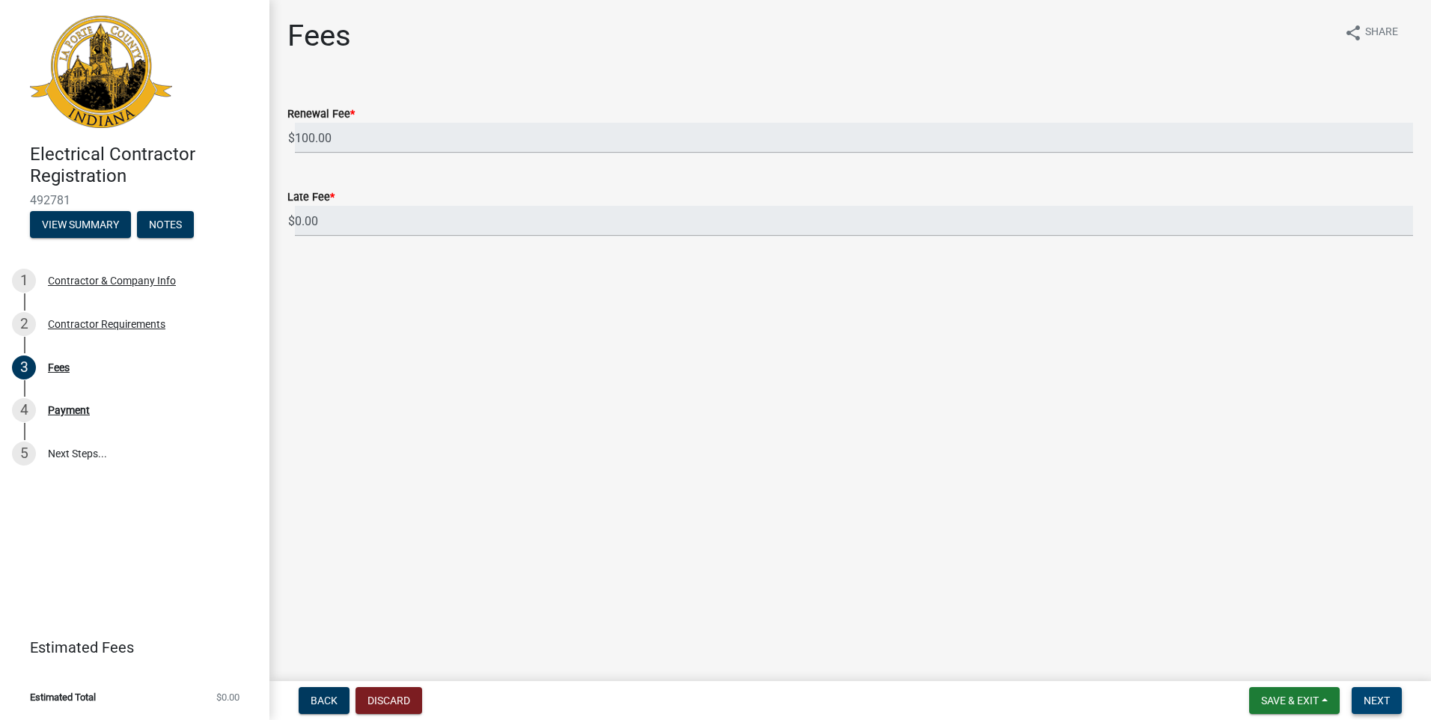
click at [1366, 696] on span "Next" at bounding box center [1377, 701] width 26 height 12
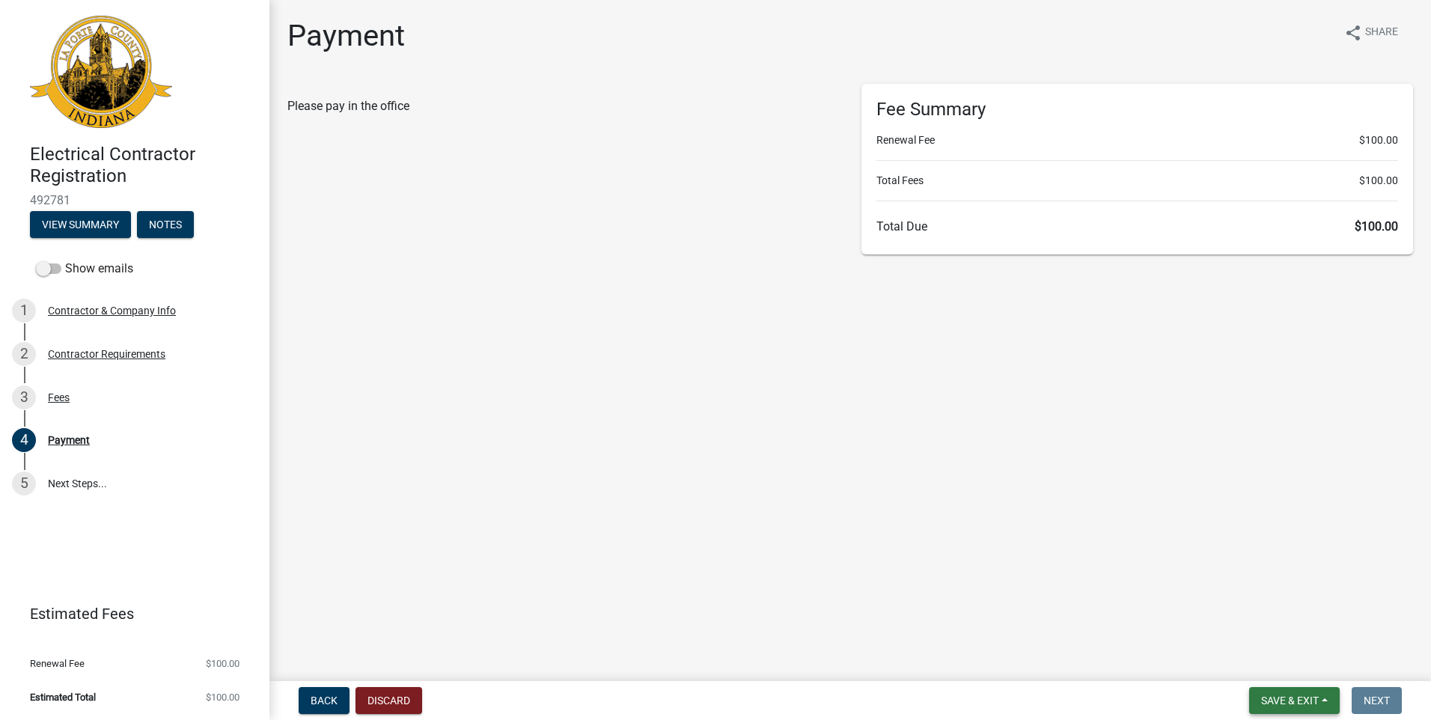
click at [1288, 704] on span "Save & Exit" at bounding box center [1290, 701] width 58 height 12
click at [1245, 628] on button "Save" at bounding box center [1280, 626] width 120 height 36
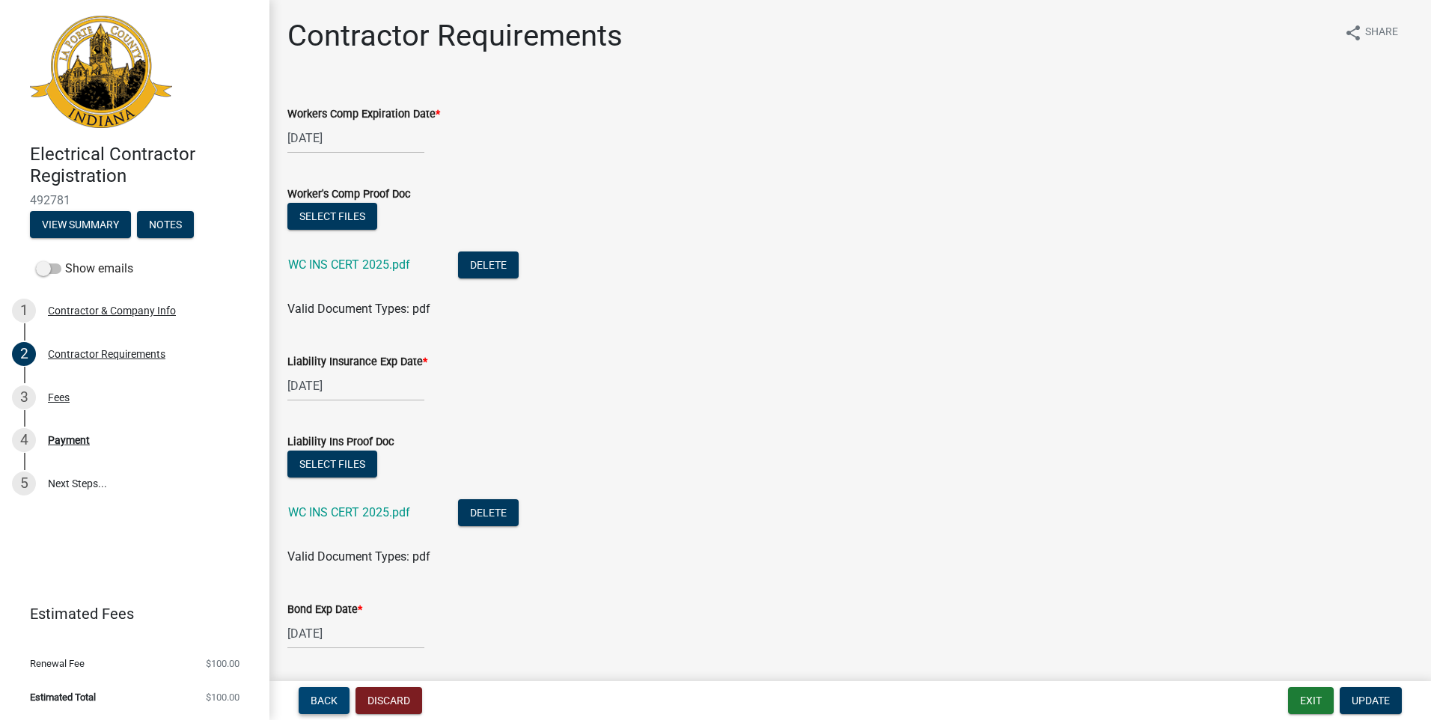
click at [326, 697] on span "Back" at bounding box center [324, 701] width 27 height 12
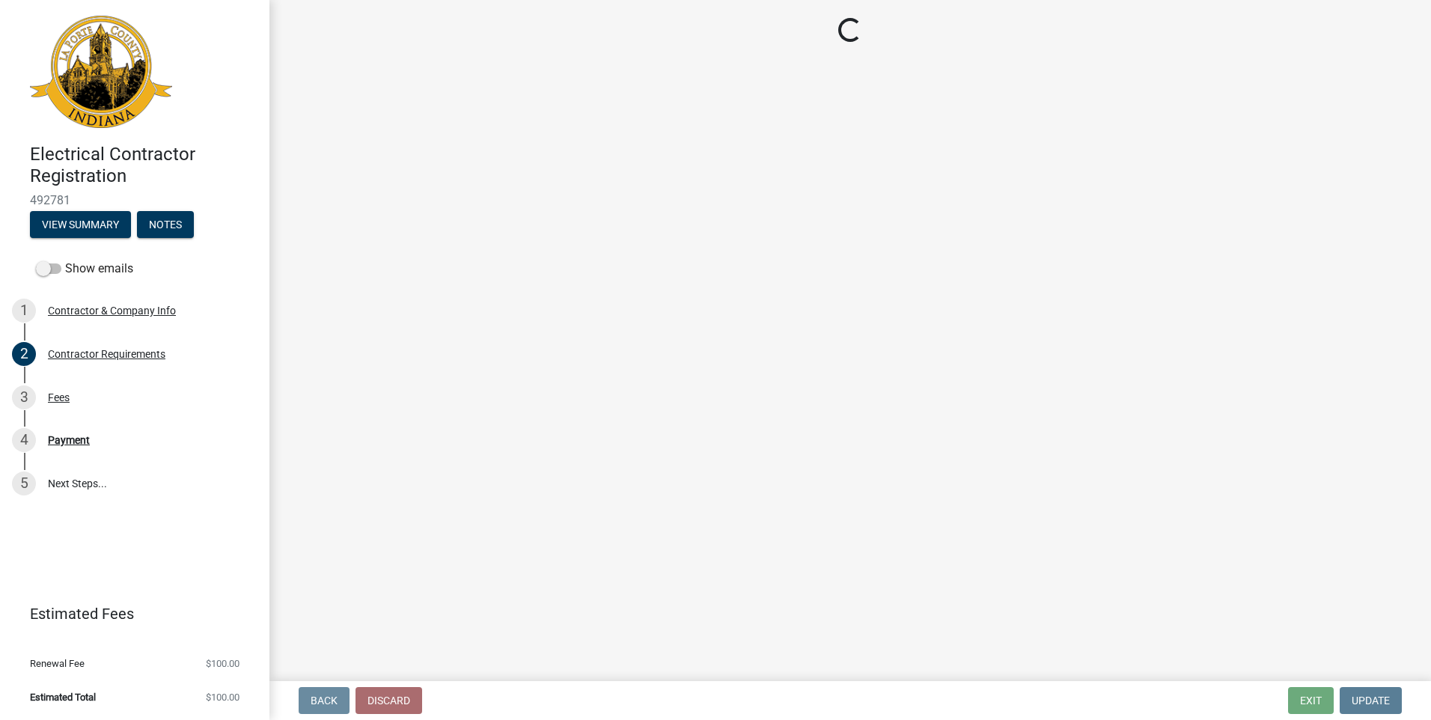
select select "IN"
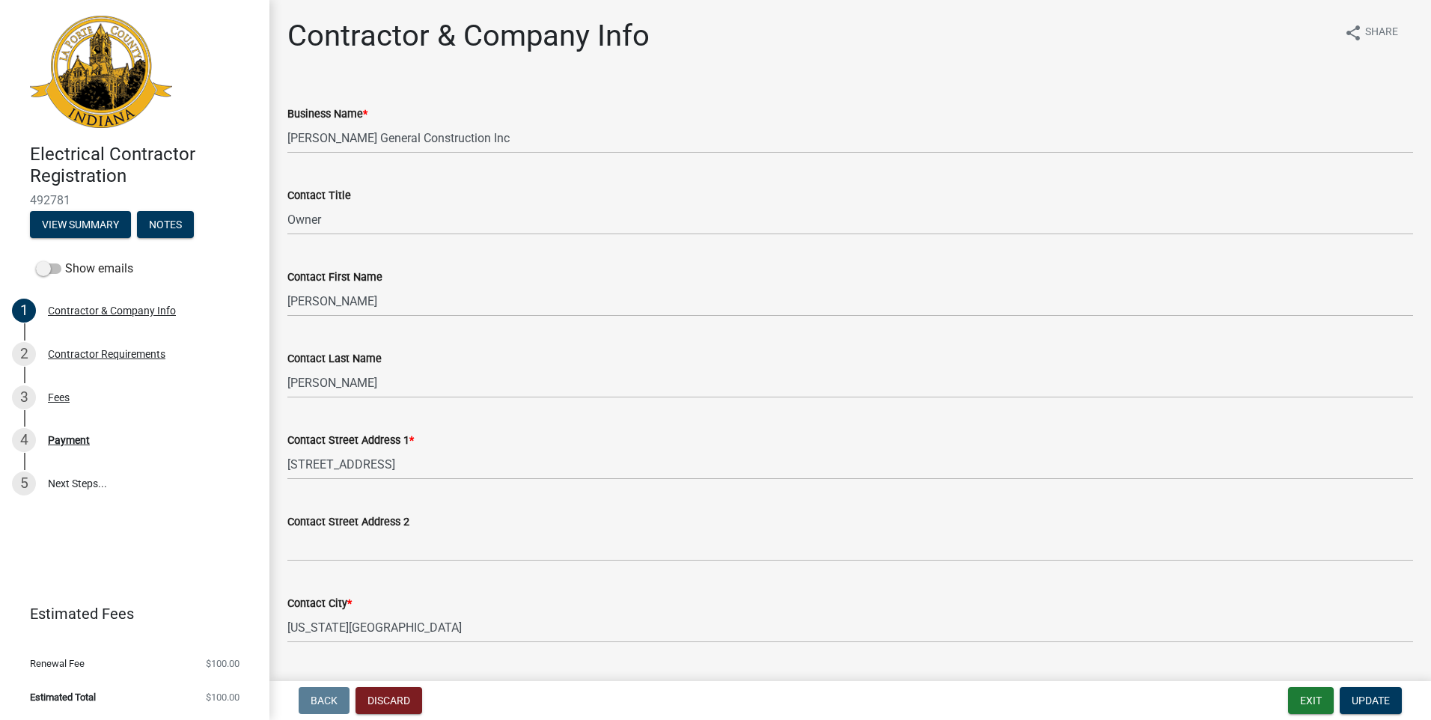
click at [82, 69] on img at bounding box center [101, 72] width 142 height 112
click at [103, 70] on img at bounding box center [101, 72] width 142 height 112
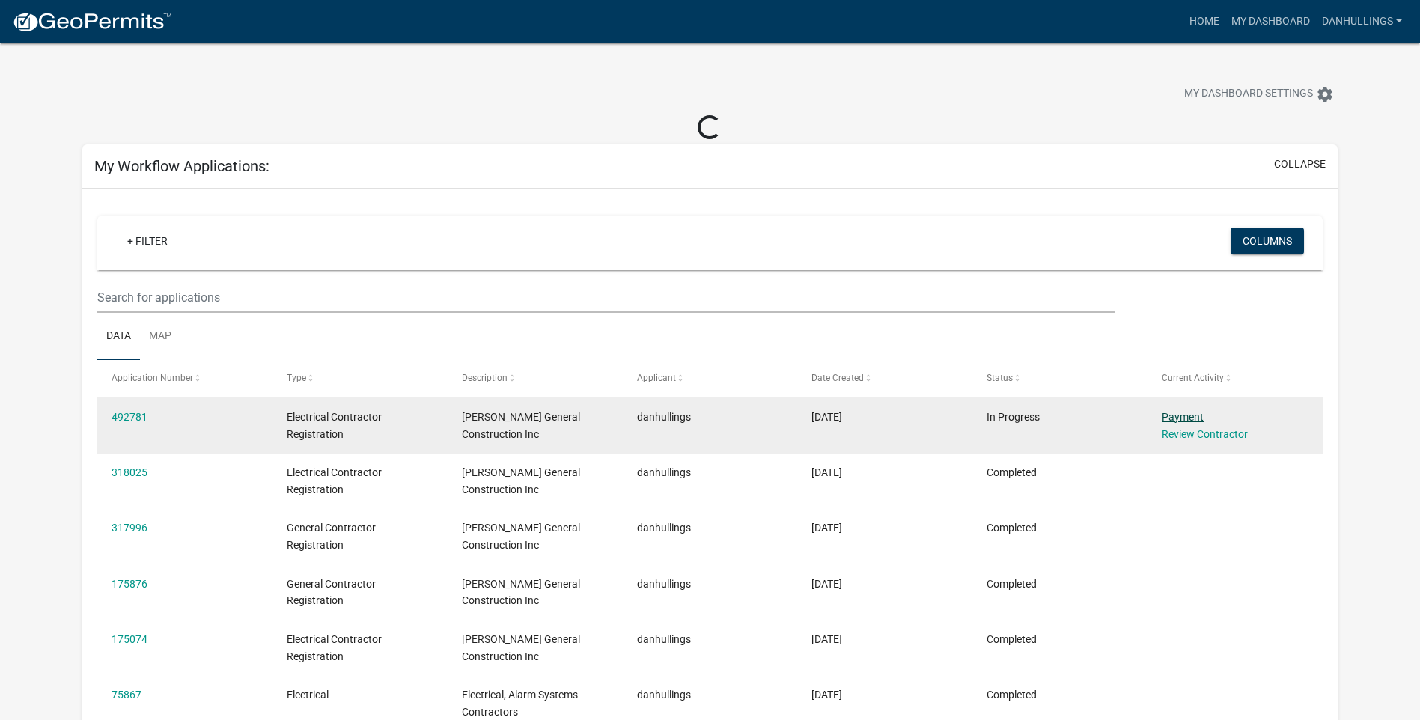
click at [1183, 415] on link "Payment" at bounding box center [1183, 417] width 42 height 12
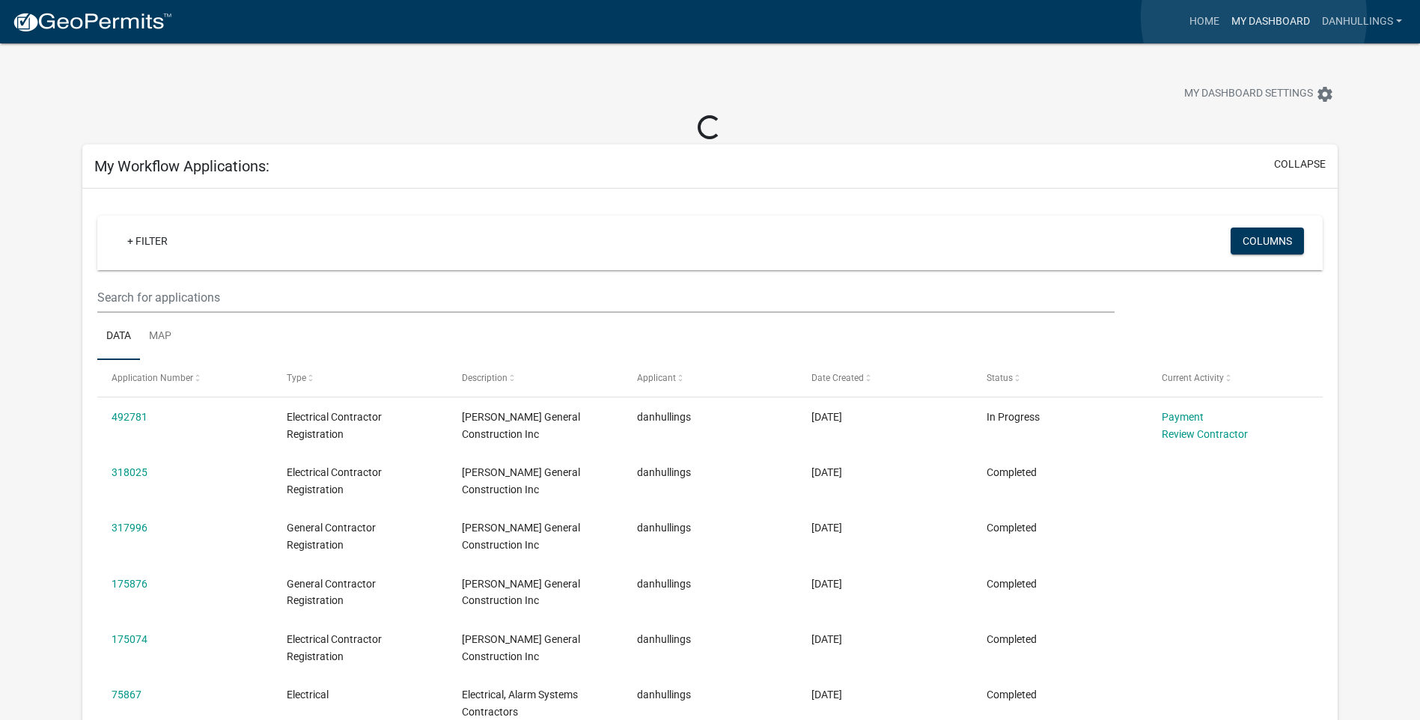
click at [1254, 17] on link "My Dashboard" at bounding box center [1271, 21] width 91 height 28
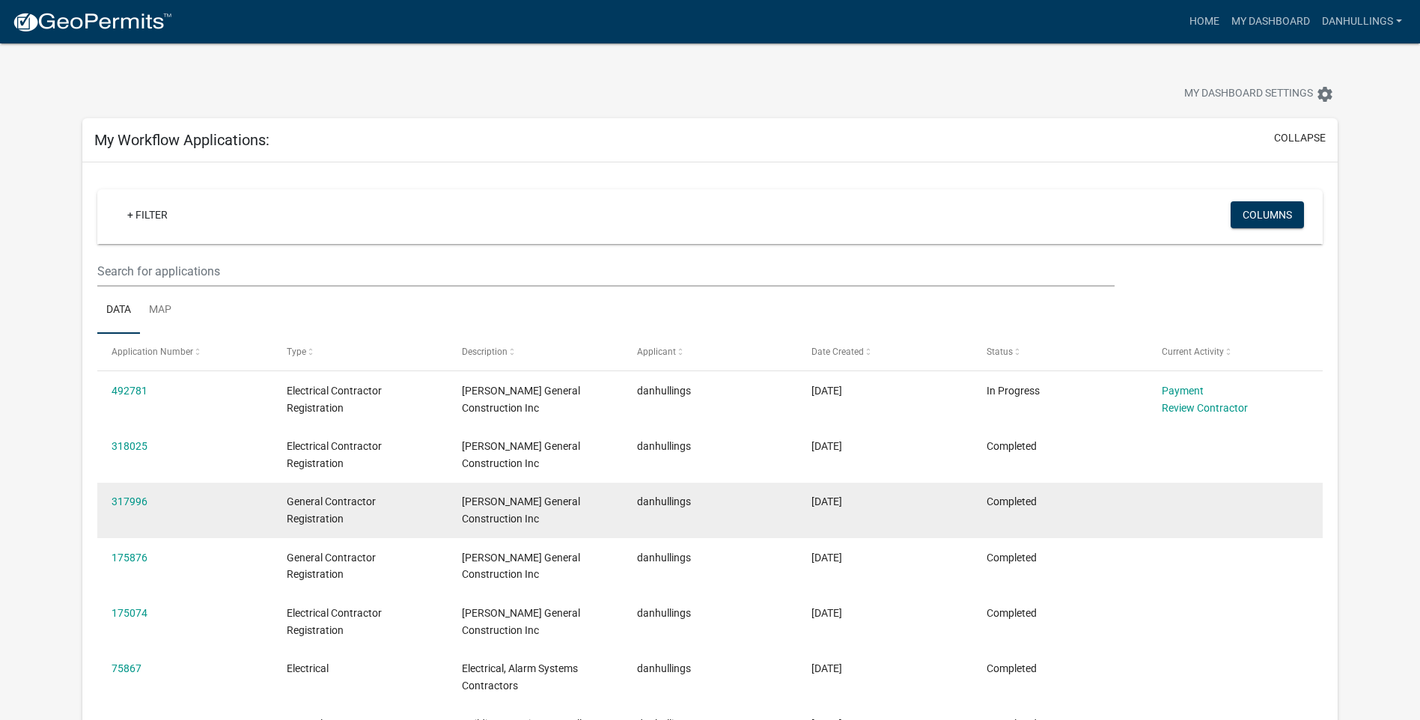
click at [314, 504] on span "General Contractor Registration" at bounding box center [331, 510] width 89 height 29
click at [124, 497] on link "317996" at bounding box center [130, 502] width 36 height 12
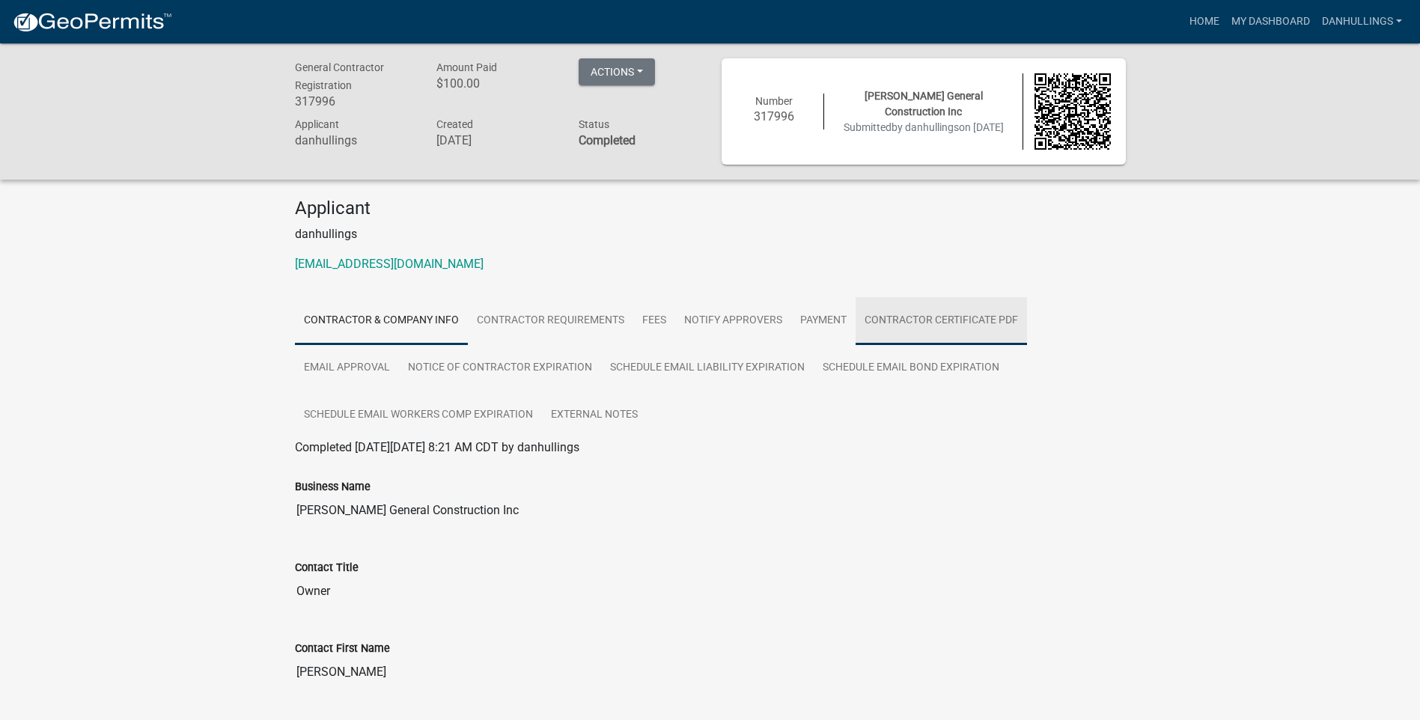
click at [913, 319] on link "Contractor Certificate PDF" at bounding box center [941, 321] width 171 height 48
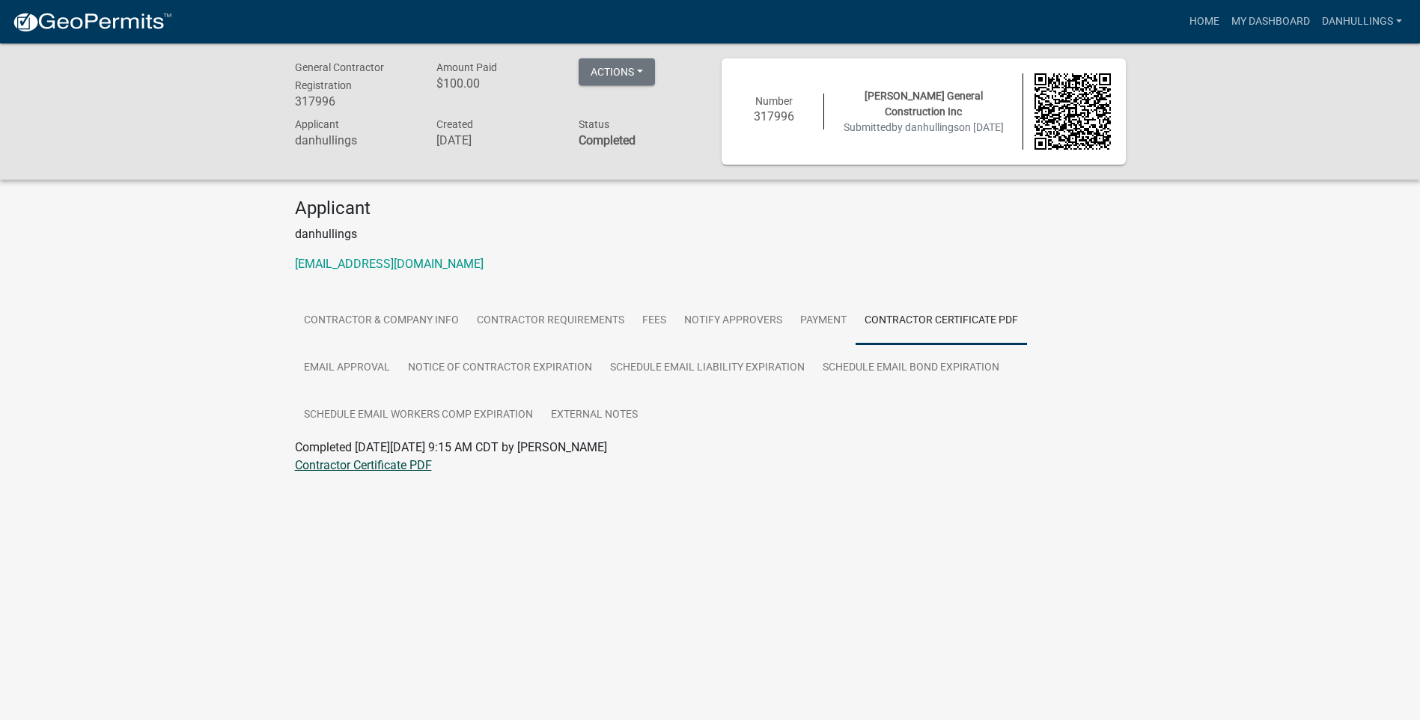
click at [398, 463] on link "Contractor Certificate PDF" at bounding box center [363, 465] width 137 height 14
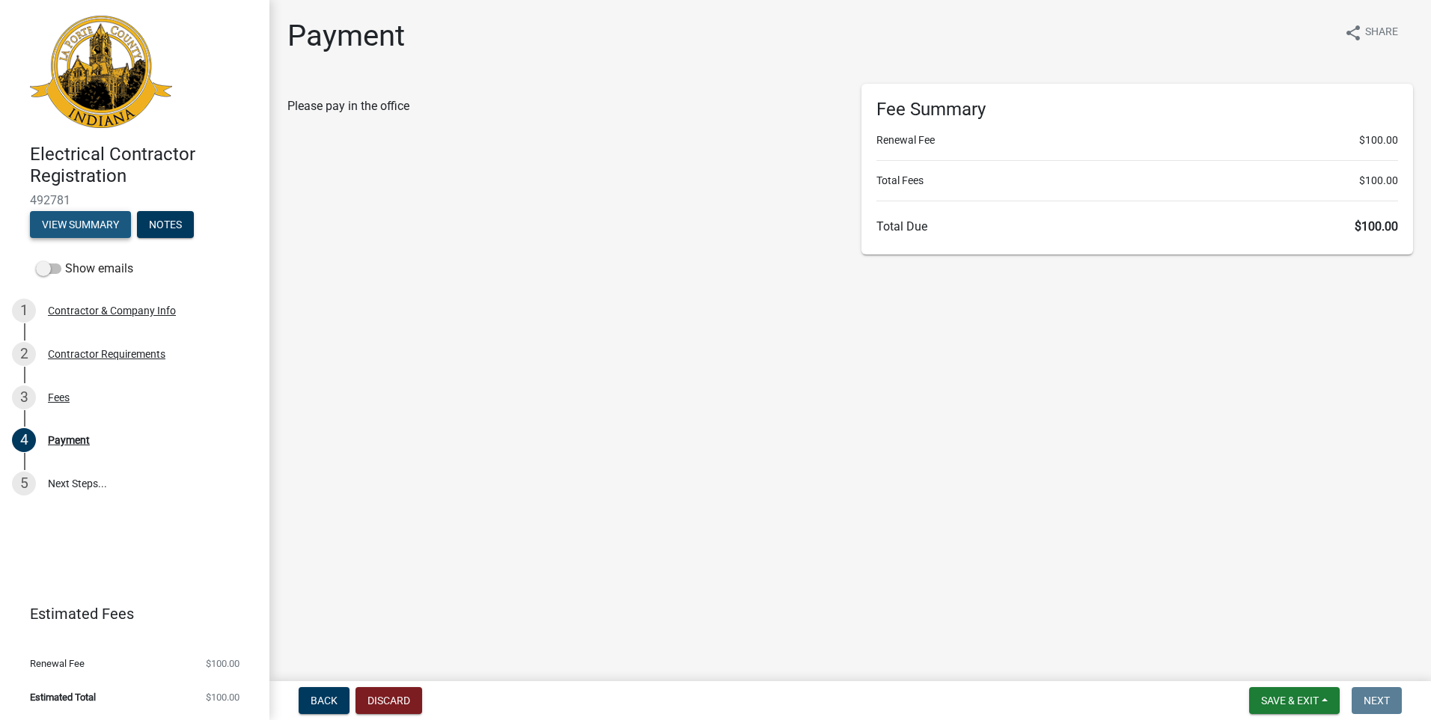
click at [70, 219] on button "View Summary" at bounding box center [80, 224] width 101 height 27
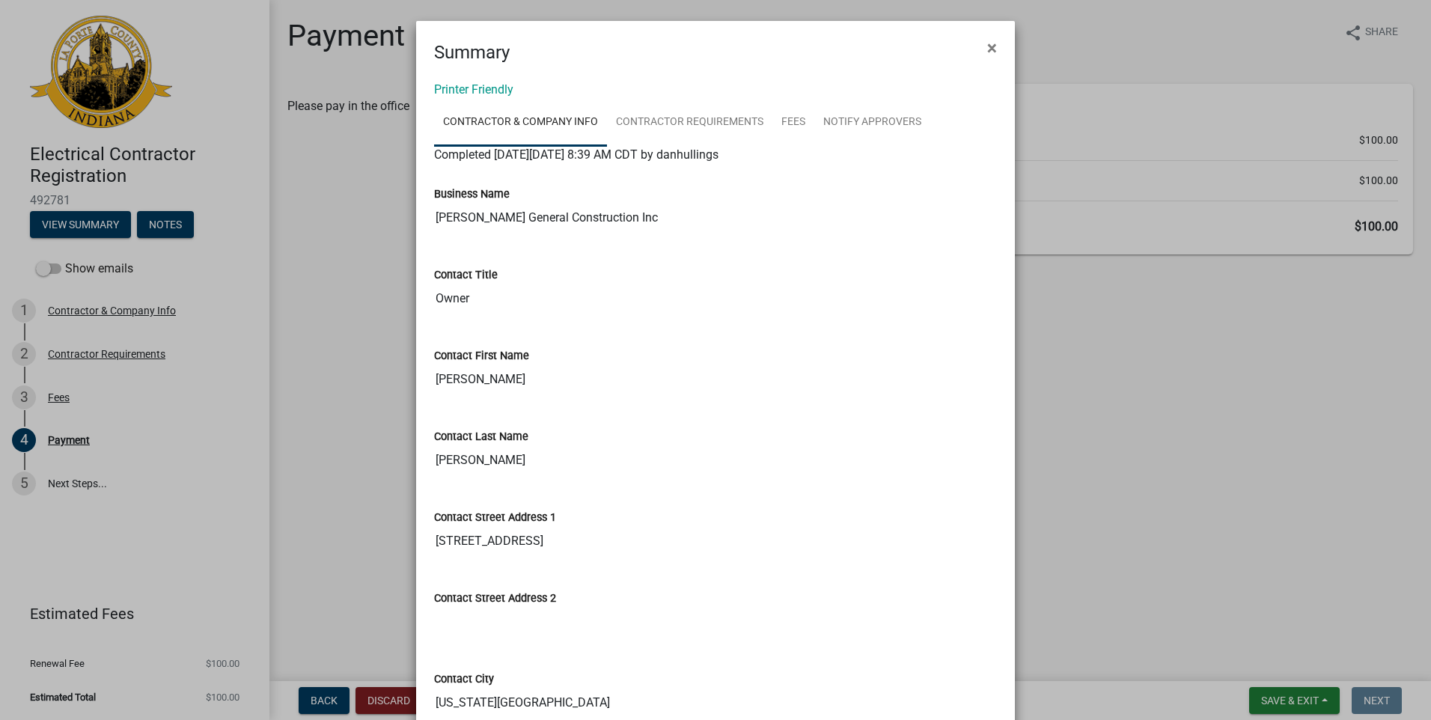
click at [85, 158] on ngb-modal-window "Summary × Printer Friendly Contractor & Company Info Contractor Requirements Fe…" at bounding box center [715, 360] width 1431 height 720
